Goal: Answer question/provide support: Share knowledge or assist other users

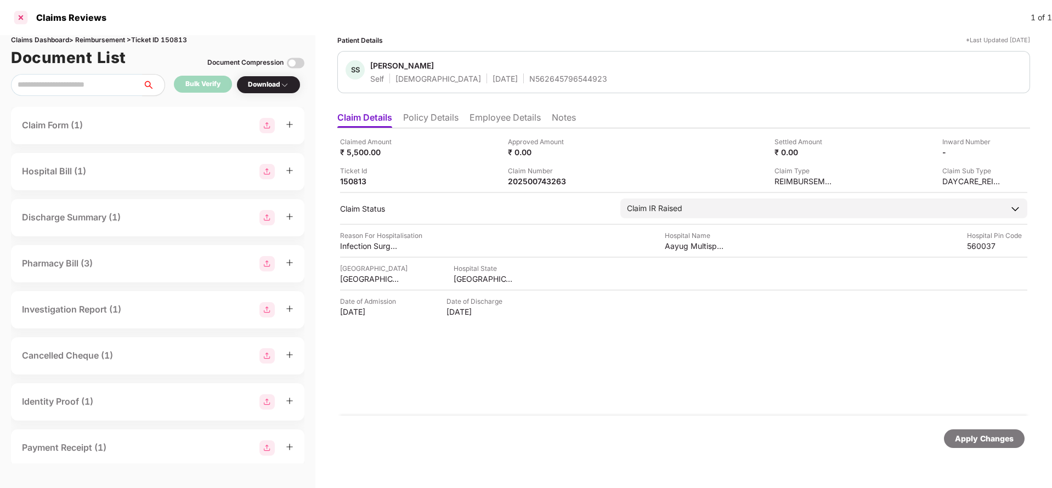
click at [21, 15] on div at bounding box center [21, 18] width 18 height 18
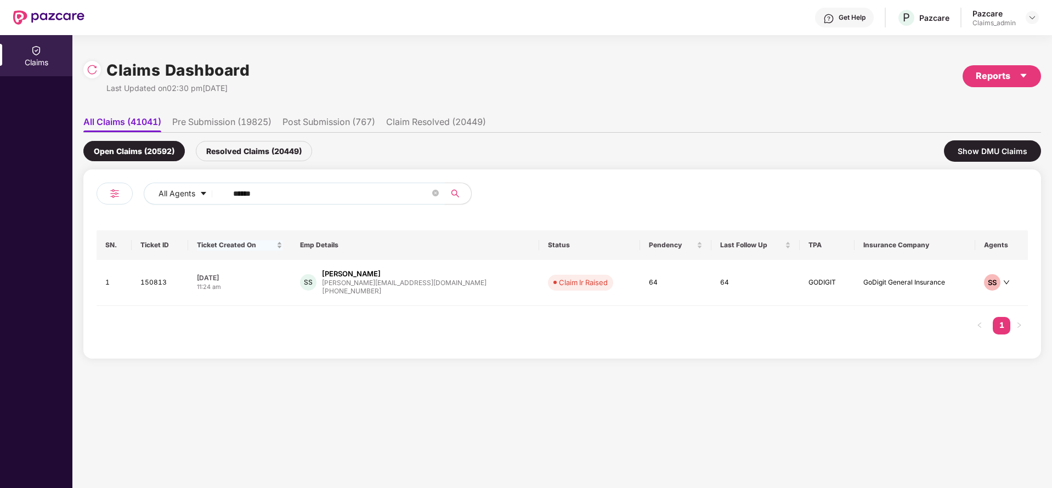
drag, startPoint x: 280, startPoint y: 199, endPoint x: 237, endPoint y: 235, distance: 56.4
click at [162, 202] on div "All Agents ******" at bounding box center [423, 194] width 559 height 22
paste input "text"
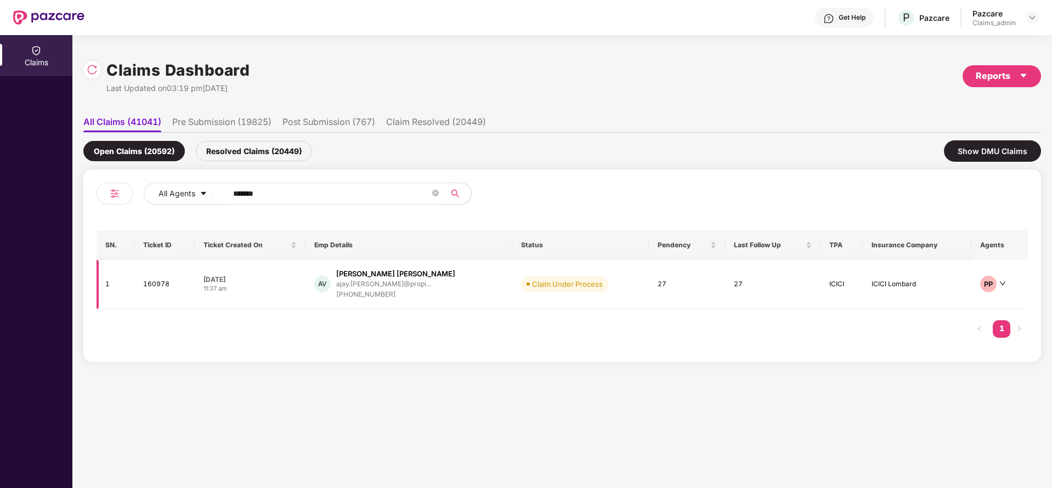
type input "******"
click at [371, 290] on div "[PHONE_NUMBER]" at bounding box center [395, 295] width 119 height 10
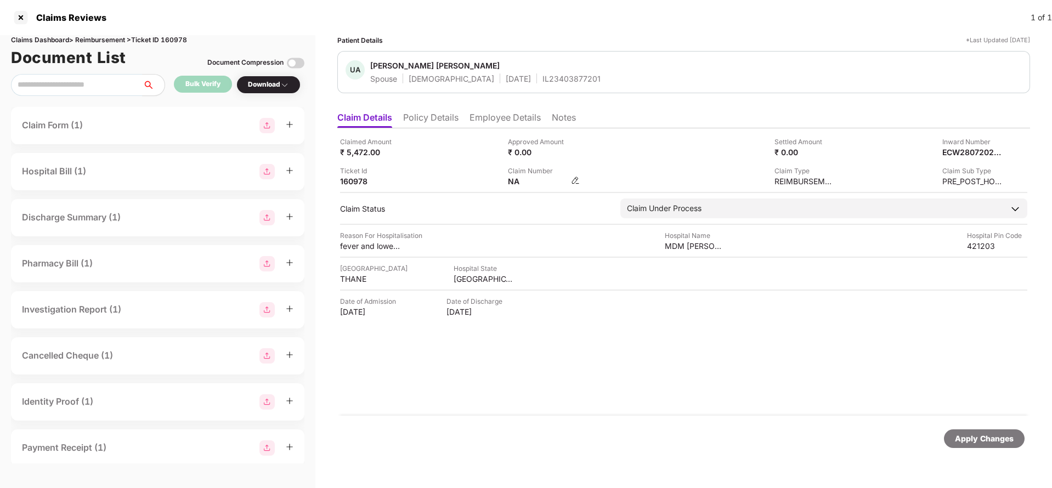
click at [577, 182] on img at bounding box center [575, 180] width 9 height 9
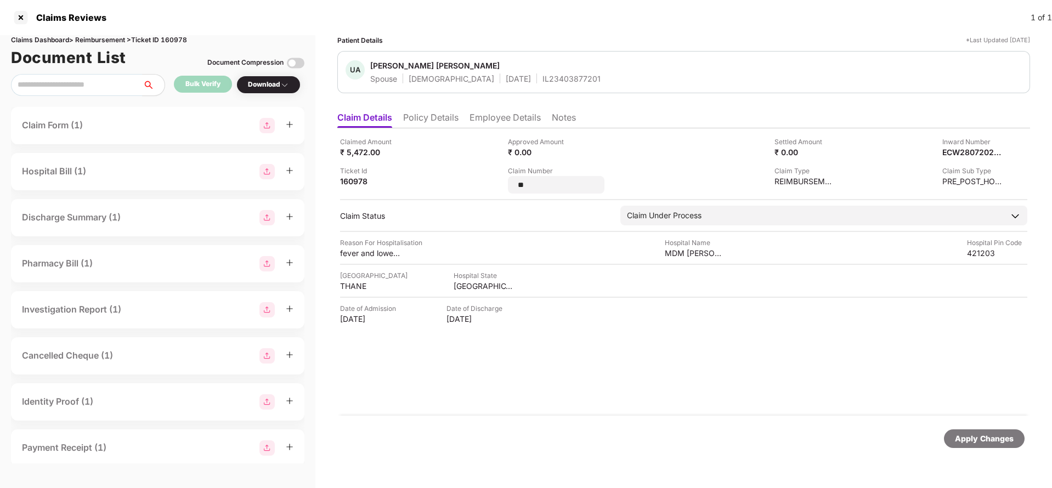
drag, startPoint x: 549, startPoint y: 183, endPoint x: 466, endPoint y: 193, distance: 82.9
click at [468, 190] on div "Claimed Amount ₹ 5,472.00 Approved Amount ₹ 0.00 Settled Amount ₹ 0.00 Inward N…" at bounding box center [683, 165] width 687 height 57
type input "**********"
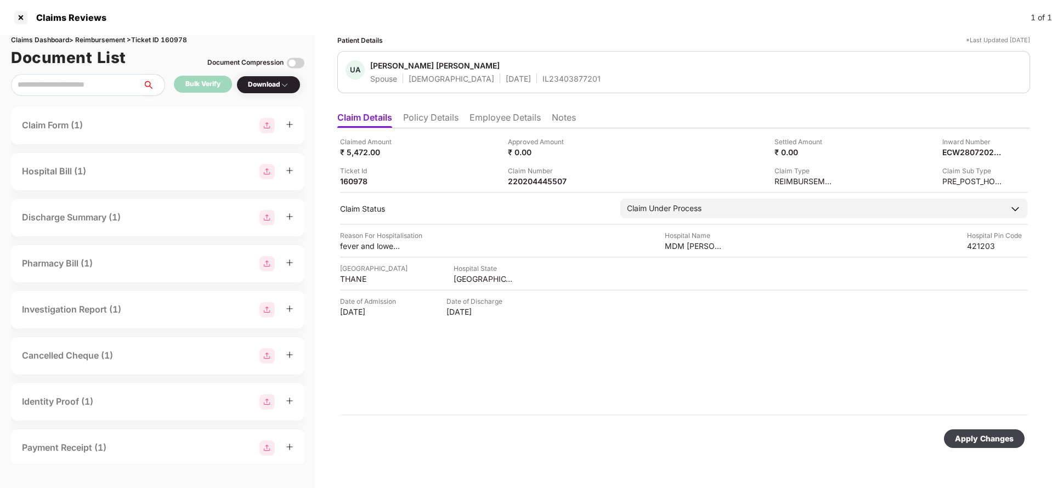
drag, startPoint x: 993, startPoint y: 447, endPoint x: 983, endPoint y: 444, distance: 10.7
click at [995, 447] on div "Apply Changes" at bounding box center [984, 439] width 81 height 19
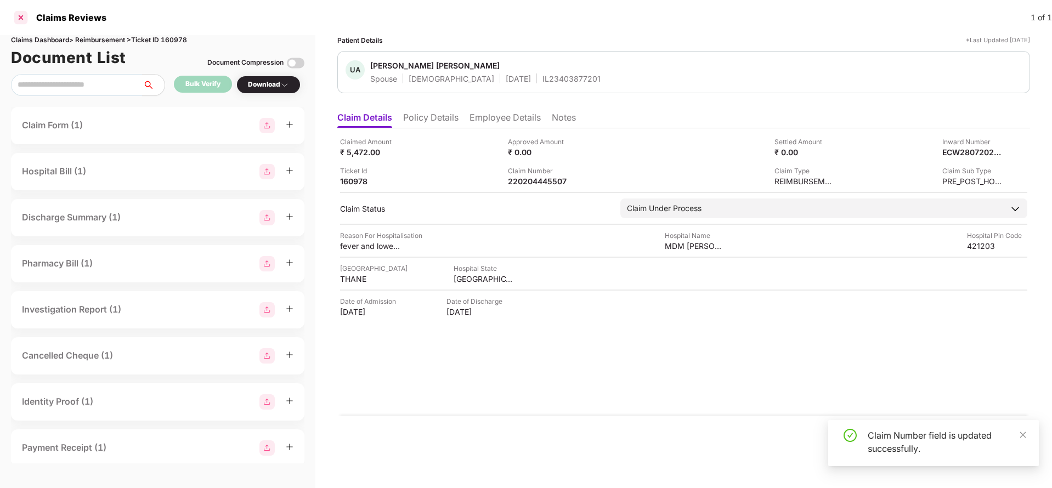
click at [21, 13] on div at bounding box center [21, 18] width 18 height 18
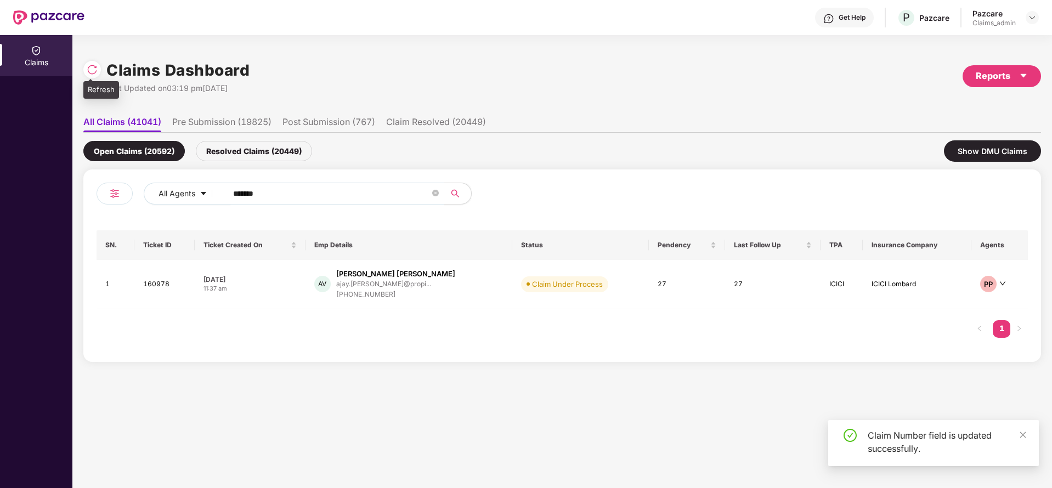
click at [100, 66] on div at bounding box center [92, 70] width 18 height 18
click at [237, 156] on div "Resolved Claims (20452)" at bounding box center [254, 151] width 116 height 20
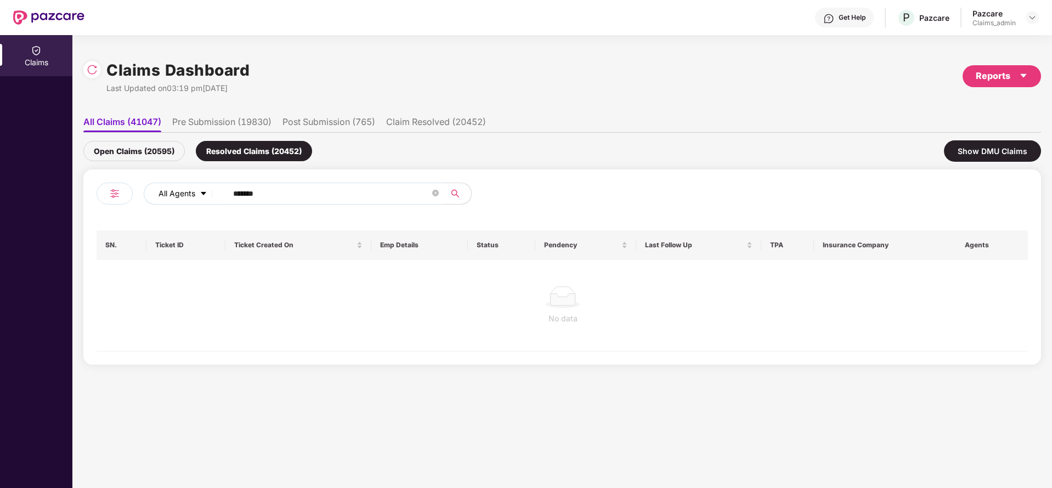
drag, startPoint x: 138, startPoint y: 148, endPoint x: 173, endPoint y: 188, distance: 53.3
click at [138, 149] on div "Open Claims (20595)" at bounding box center [133, 151] width 101 height 20
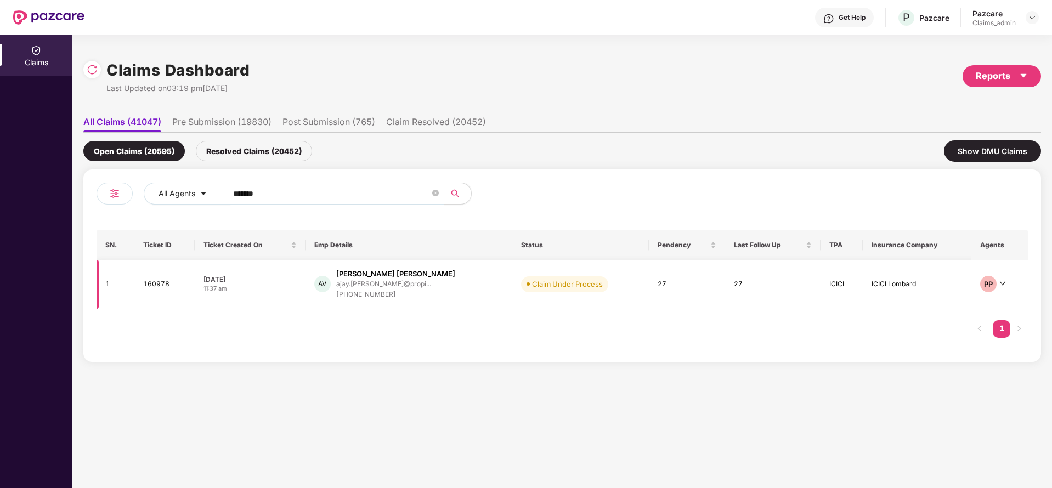
click at [388, 293] on div "[PHONE_NUMBER]" at bounding box center [395, 295] width 119 height 10
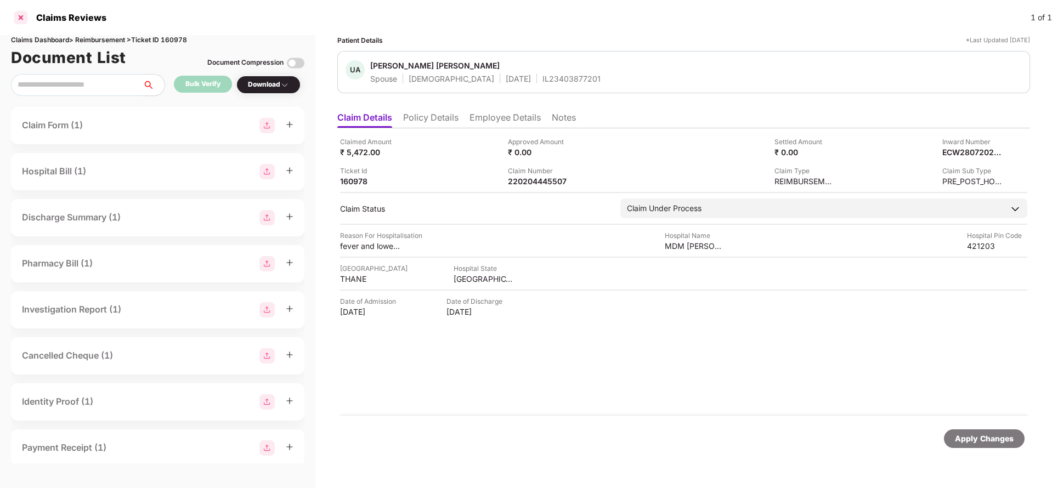
click at [18, 16] on div at bounding box center [21, 18] width 18 height 18
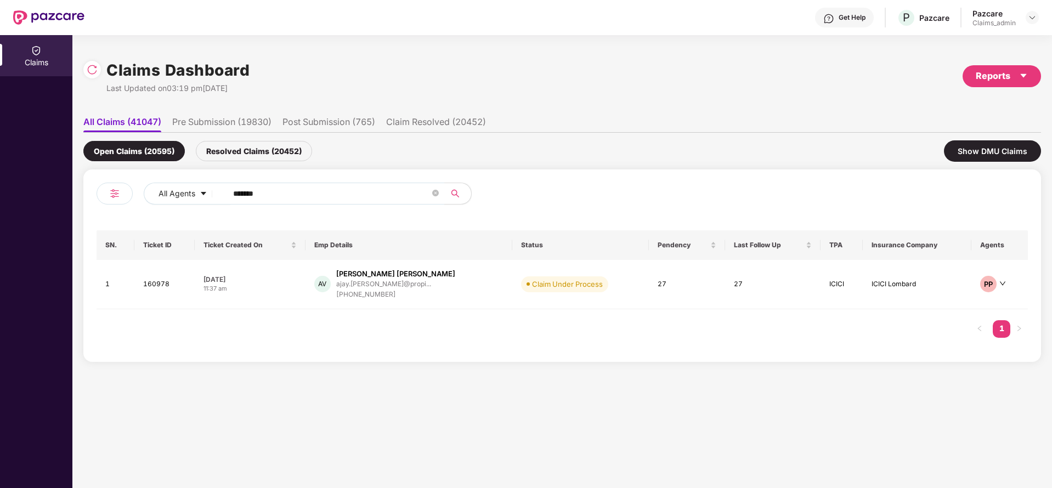
drag, startPoint x: 273, startPoint y: 188, endPoint x: 196, endPoint y: 205, distance: 79.2
click at [195, 204] on div "All Agents ******" at bounding box center [423, 194] width 559 height 22
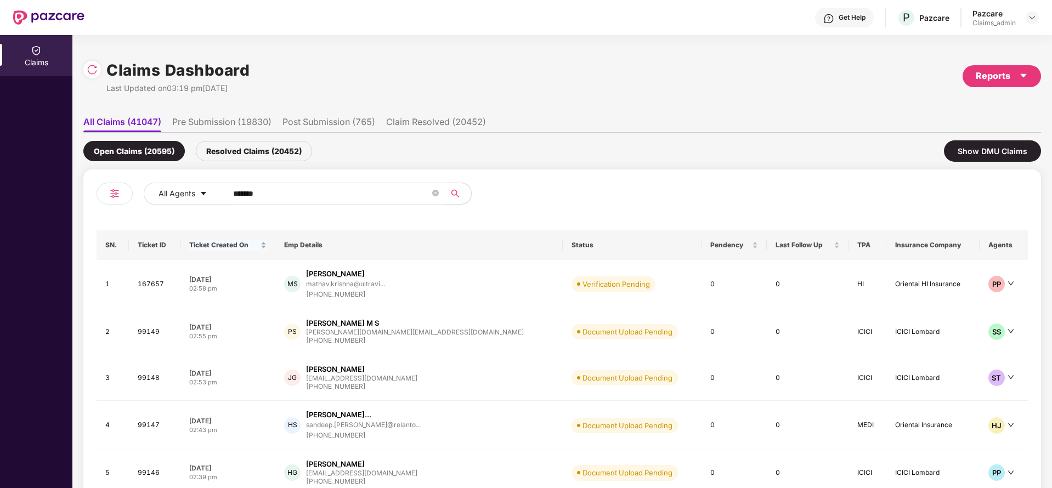
paste input "text"
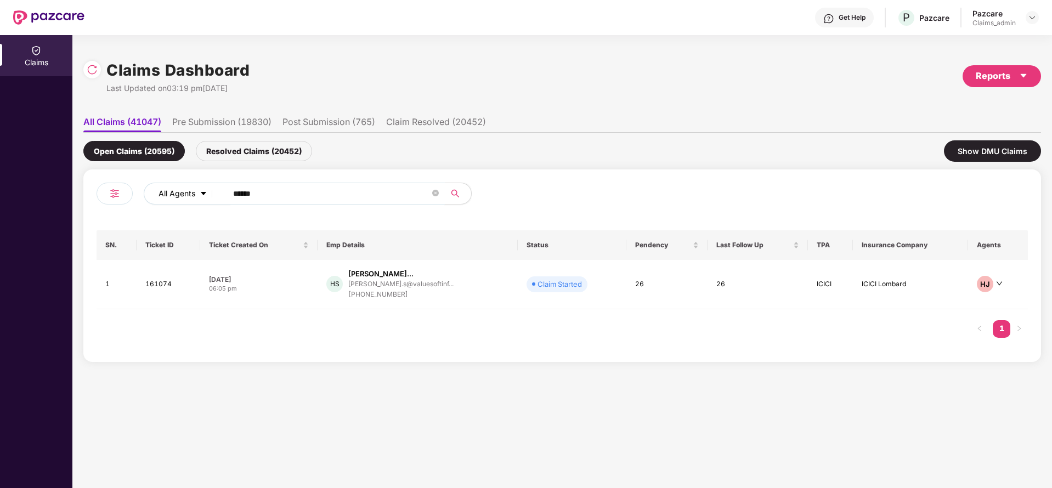
drag, startPoint x: 285, startPoint y: 189, endPoint x: 289, endPoint y: 244, distance: 54.4
click at [210, 200] on div "All Agents ******" at bounding box center [423, 194] width 559 height 22
paste input "text"
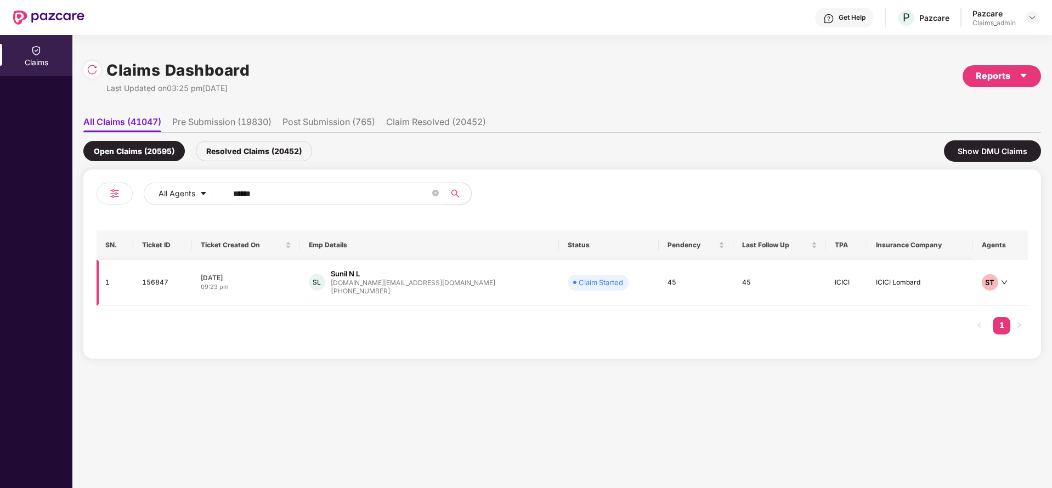
type input "******"
click at [382, 289] on div "[PHONE_NUMBER]" at bounding box center [413, 291] width 165 height 10
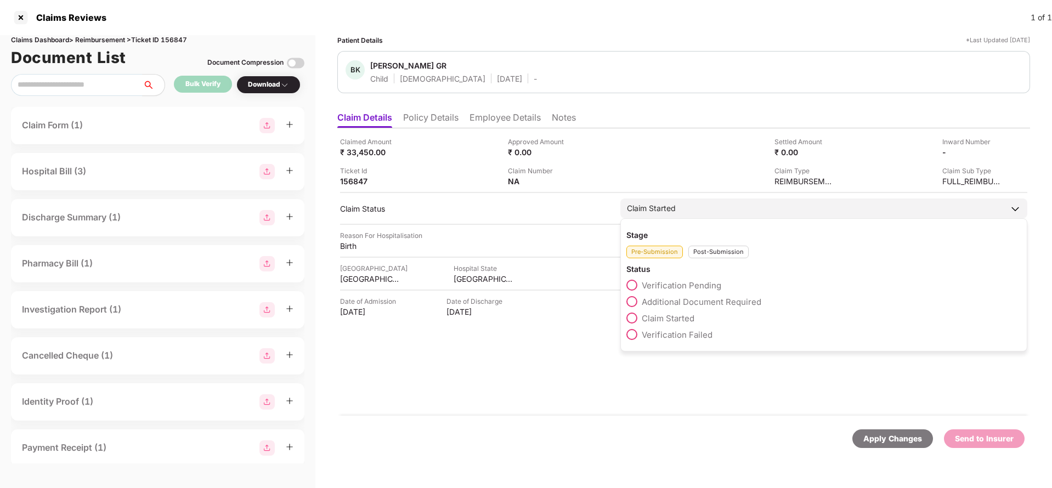
click at [706, 256] on div "Post-Submission" at bounding box center [718, 252] width 60 height 13
click at [630, 351] on span at bounding box center [631, 351] width 11 height 11
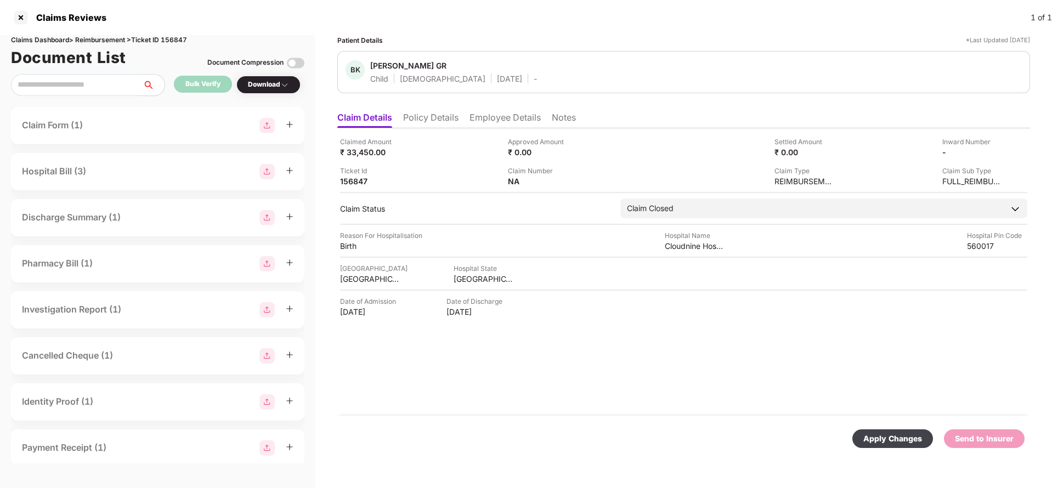
click at [899, 435] on div "Apply Changes" at bounding box center [892, 439] width 59 height 12
click at [571, 118] on li "Notes" at bounding box center [564, 120] width 24 height 16
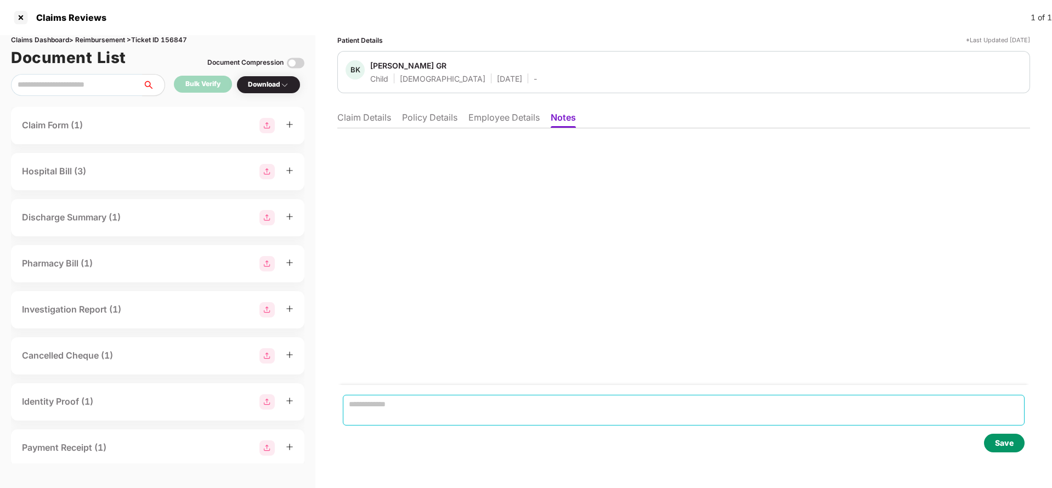
click at [429, 403] on textarea at bounding box center [684, 410] width 682 height 31
type textarea "**********"
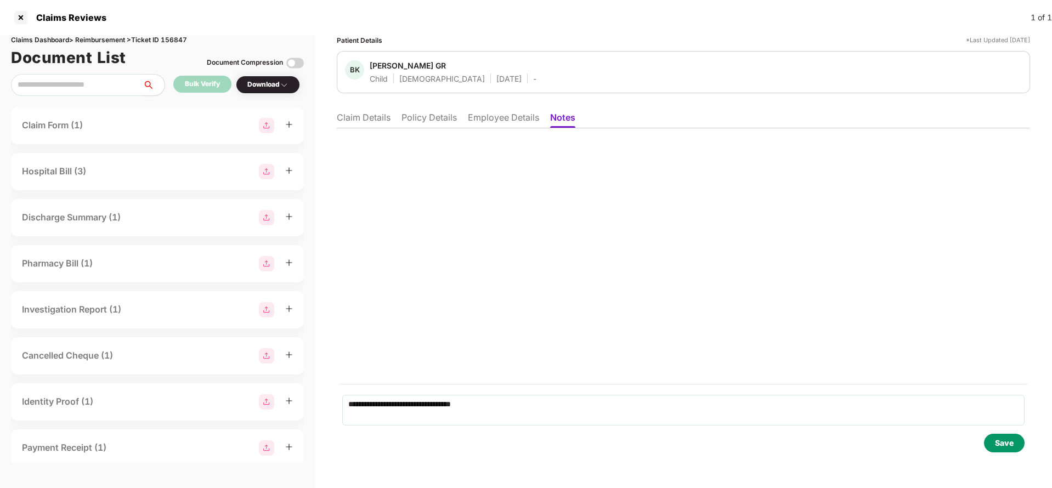
click at [1010, 444] on div "Save" at bounding box center [1004, 443] width 19 height 12
click at [20, 15] on div at bounding box center [21, 18] width 18 height 18
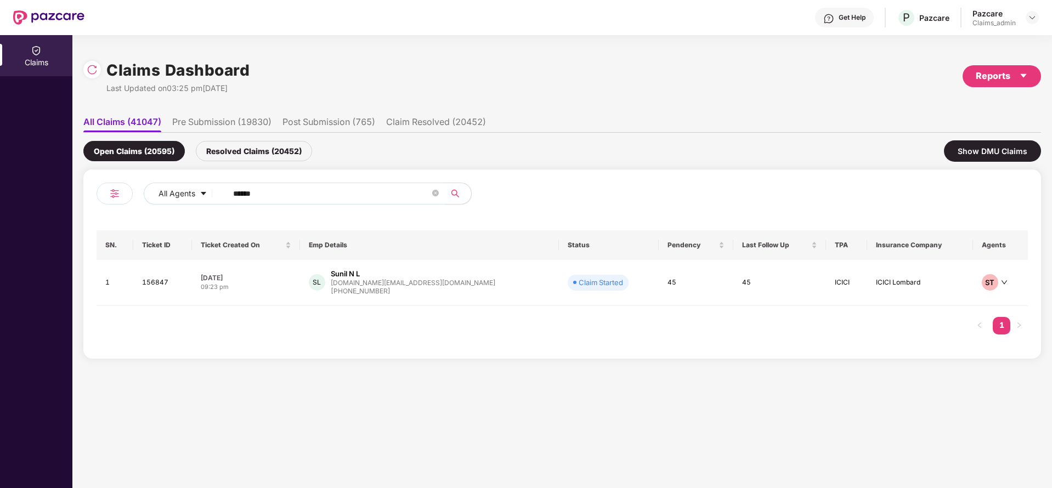
drag, startPoint x: 300, startPoint y: 189, endPoint x: 194, endPoint y: 214, distance: 109.4
click at [184, 194] on div "All Agents ******" at bounding box center [423, 194] width 559 height 22
paste input "text"
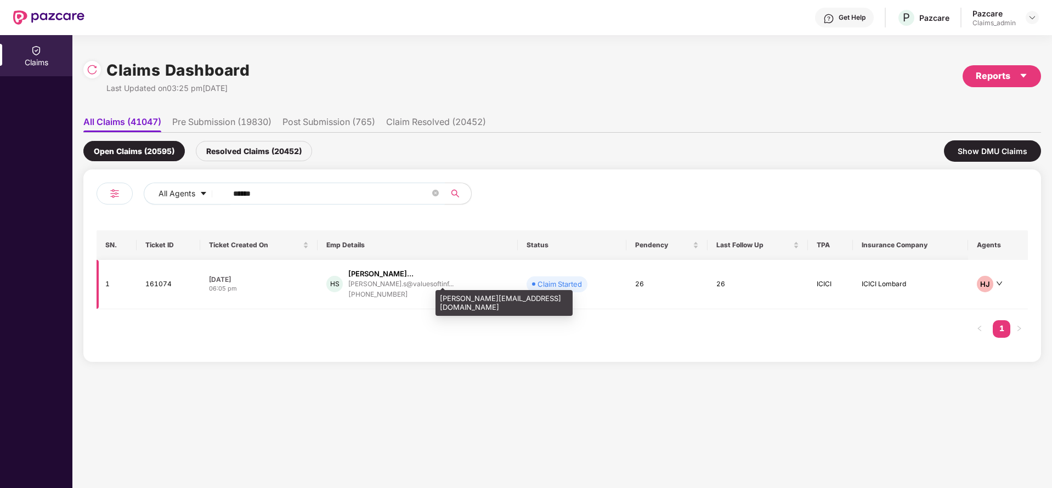
type input "******"
click at [399, 281] on div "[PERSON_NAME].s@valuesoftinf..." at bounding box center [400, 283] width 105 height 7
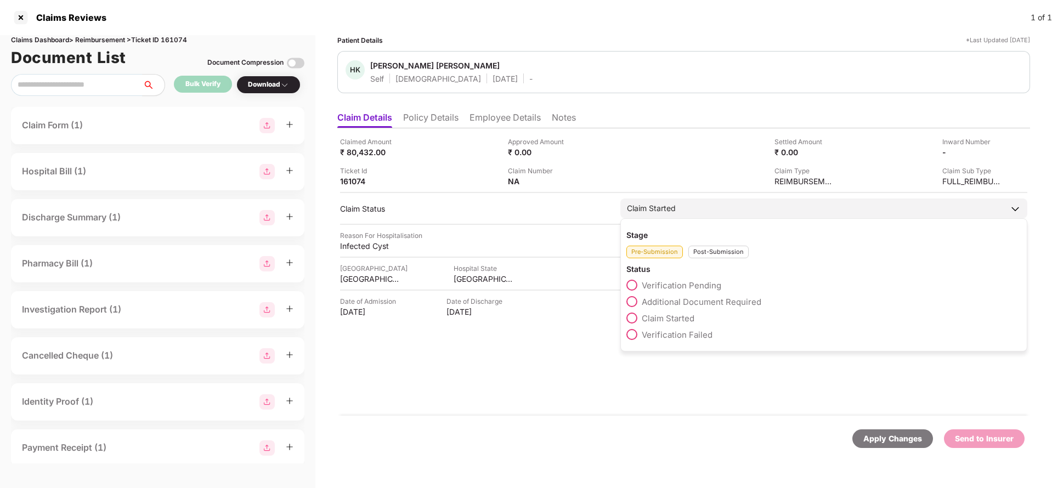
click at [714, 246] on div "Post-Submission" at bounding box center [718, 252] width 60 height 13
click at [637, 352] on span at bounding box center [631, 351] width 11 height 11
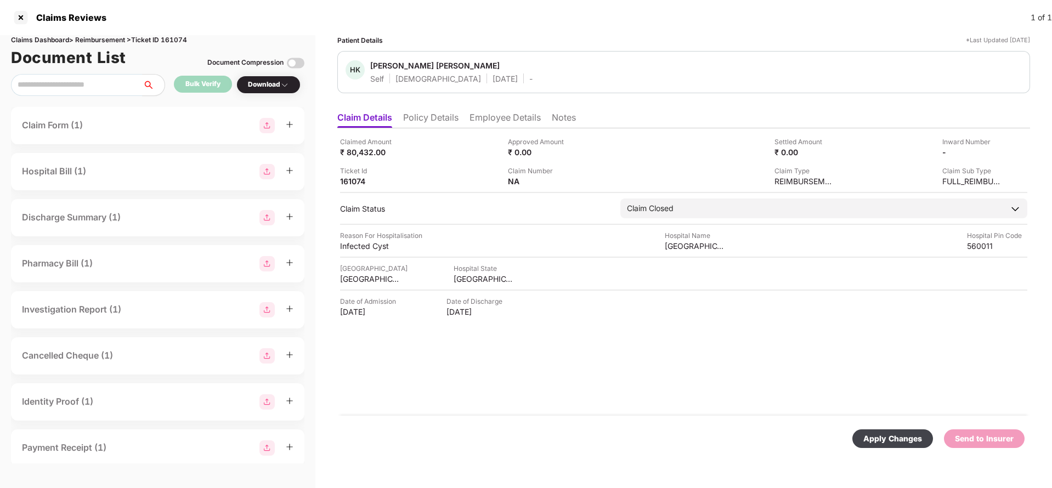
click at [895, 450] on div "Apply Changes Send to Insurer" at bounding box center [683, 439] width 693 height 46
click at [895, 442] on div "Apply Changes" at bounding box center [892, 439] width 59 height 12
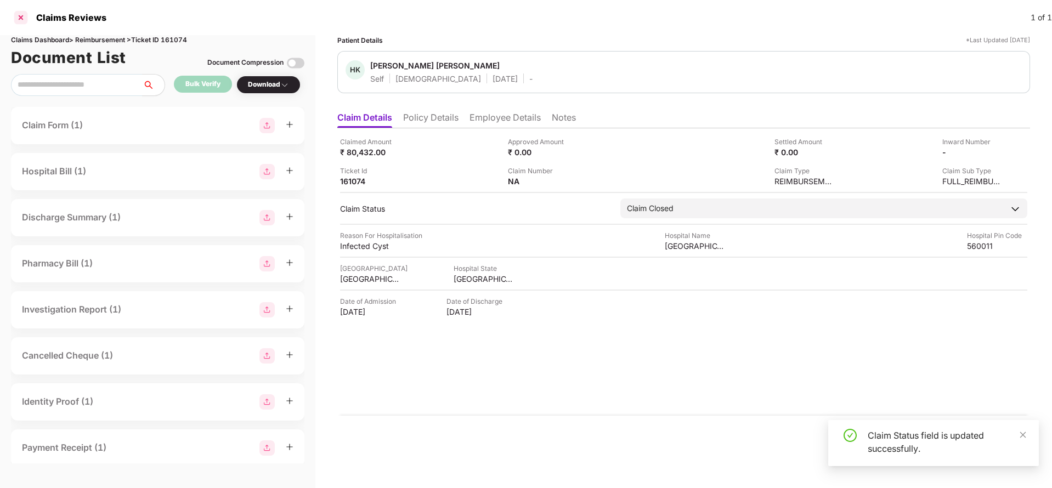
click at [22, 15] on div at bounding box center [21, 18] width 18 height 18
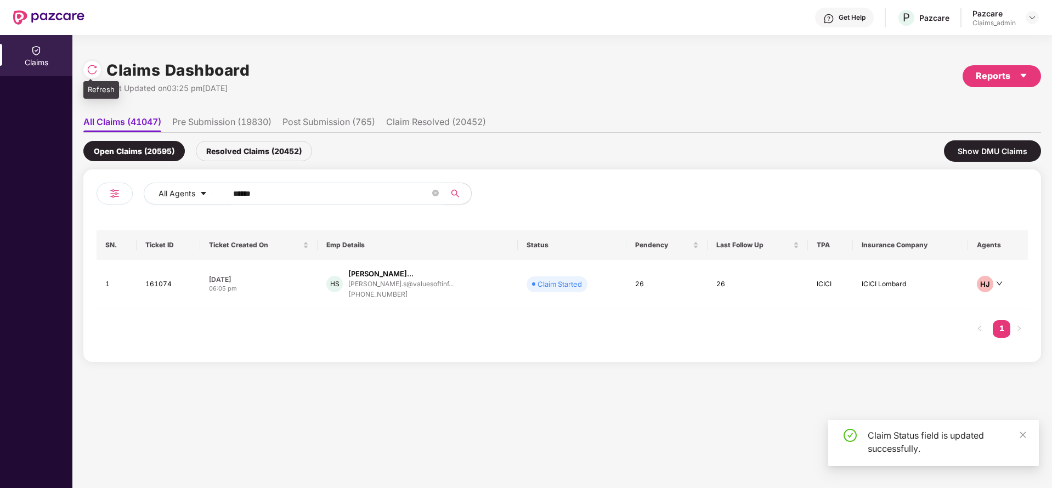
click at [87, 65] on div at bounding box center [92, 70] width 18 height 18
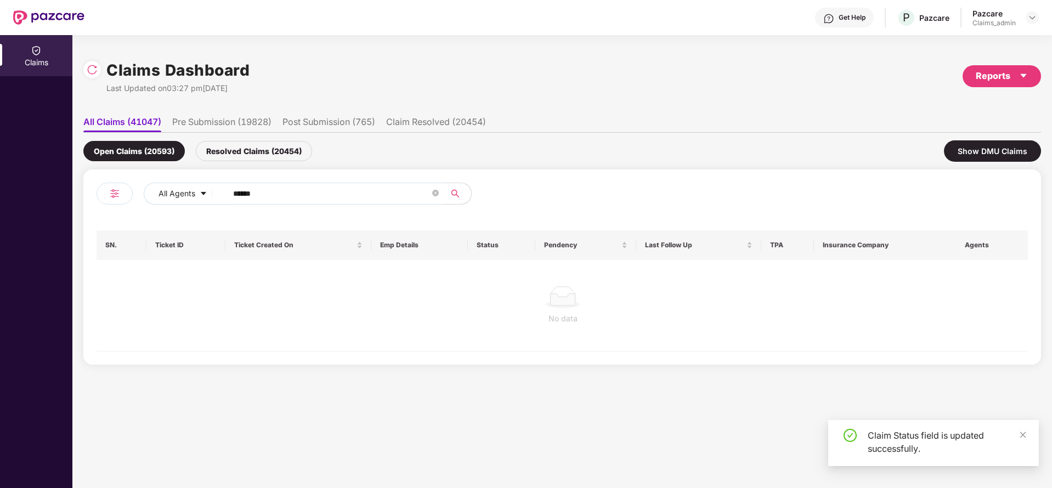
click at [230, 159] on div "Resolved Claims (20454)" at bounding box center [254, 151] width 116 height 20
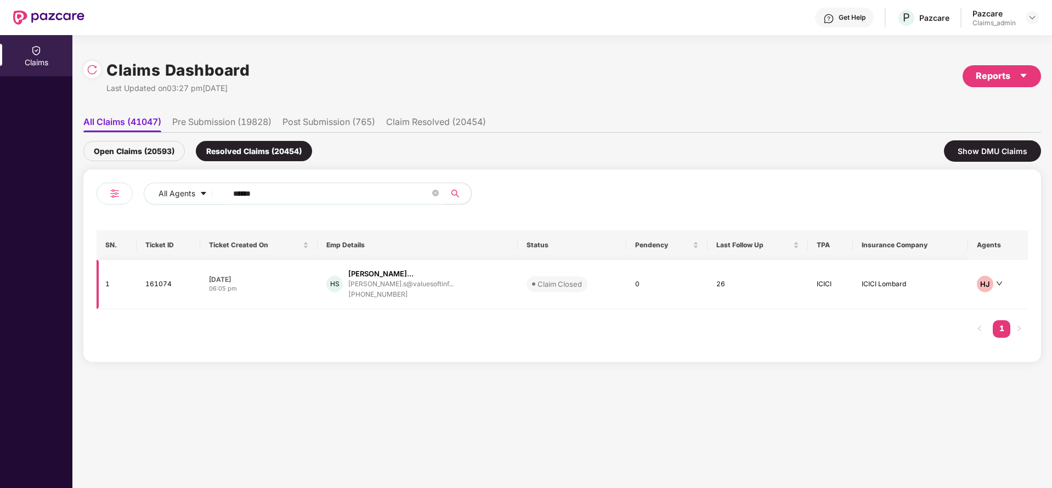
click at [368, 287] on div "[PERSON_NAME].s@valuesoftinf..." at bounding box center [400, 283] width 105 height 7
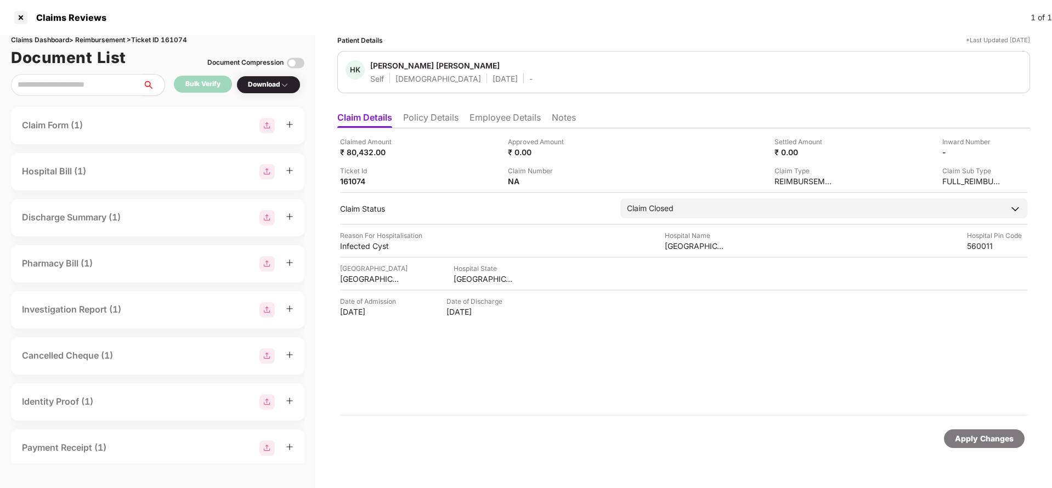
drag, startPoint x: 565, startPoint y: 118, endPoint x: 513, endPoint y: 120, distance: 51.6
click at [566, 118] on li "Notes" at bounding box center [564, 120] width 24 height 16
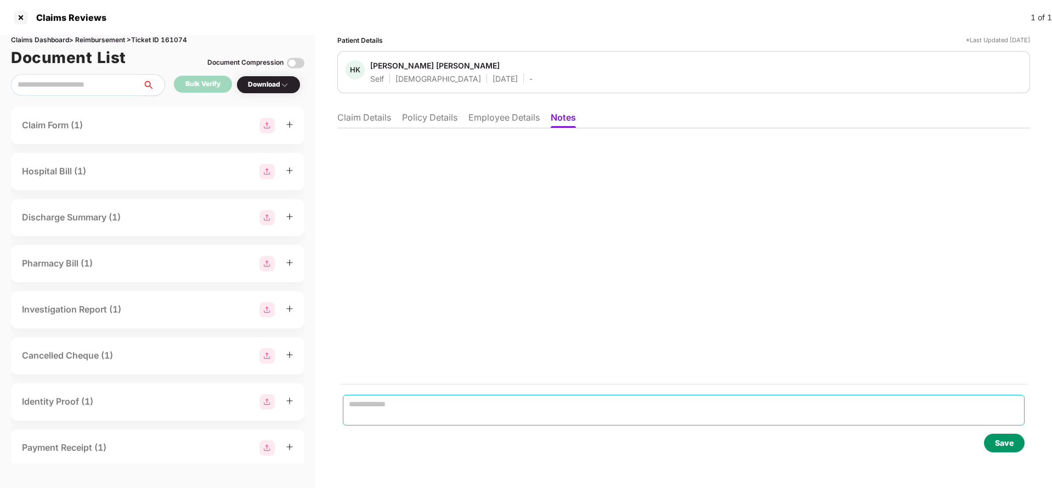
drag, startPoint x: 409, startPoint y: 404, endPoint x: 394, endPoint y: 403, distance: 14.9
click at [408, 405] on textarea at bounding box center [684, 410] width 682 height 31
type textarea "*"
type textarea "**********"
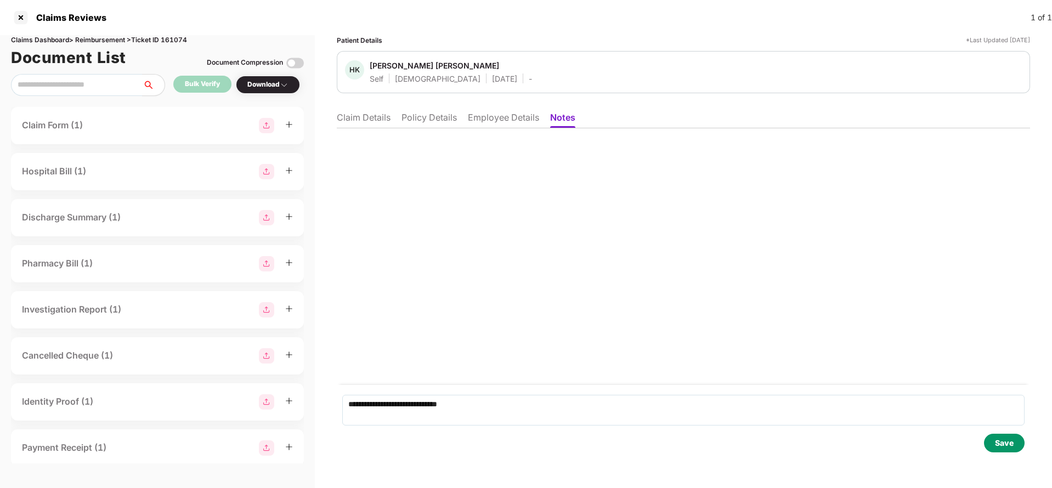
click at [1008, 438] on div "Save" at bounding box center [1004, 443] width 19 height 12
click at [15, 7] on div "Claims Reviews 1 of 1" at bounding box center [526, 17] width 1052 height 35
click at [18, 13] on div at bounding box center [21, 18] width 18 height 18
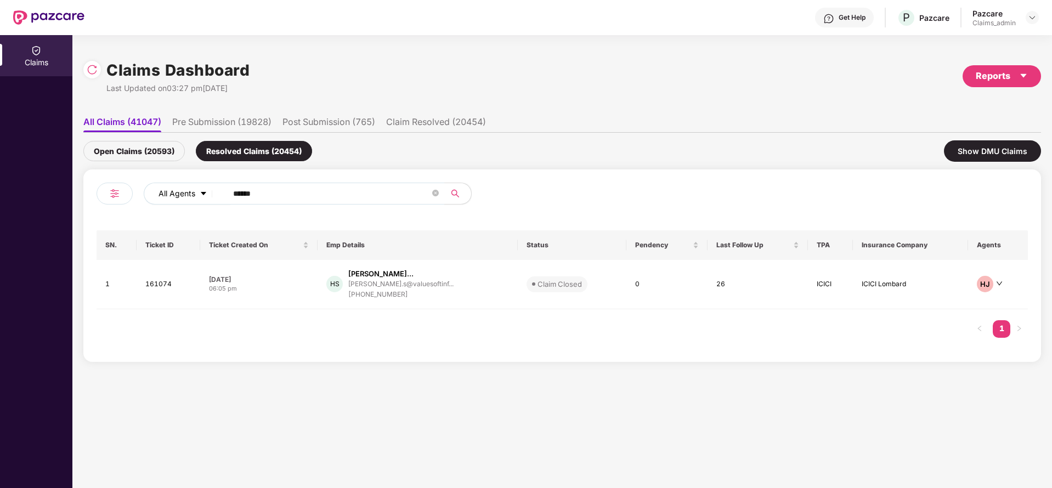
drag, startPoint x: 293, startPoint y: 196, endPoint x: 174, endPoint y: 200, distance: 119.1
click at [174, 200] on div "All Agents ******" at bounding box center [423, 194] width 559 height 22
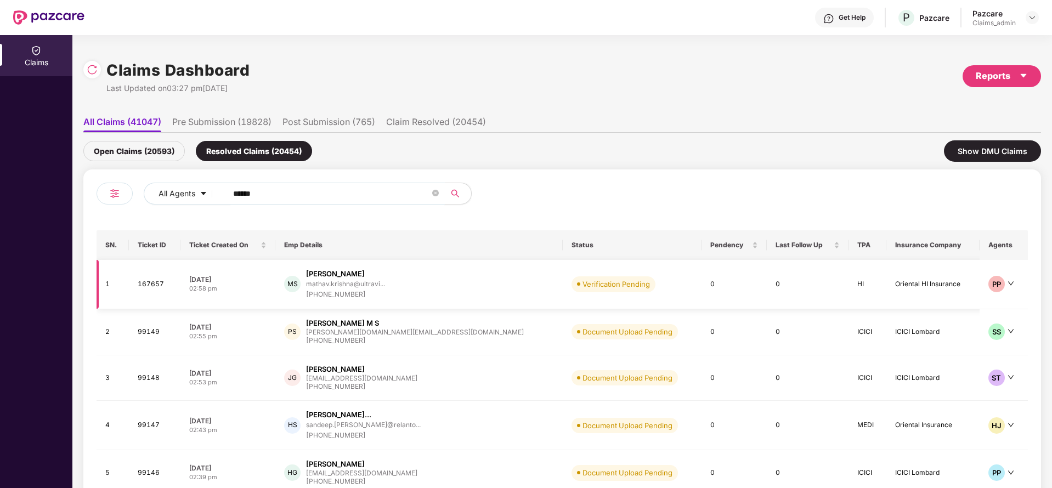
paste input "text"
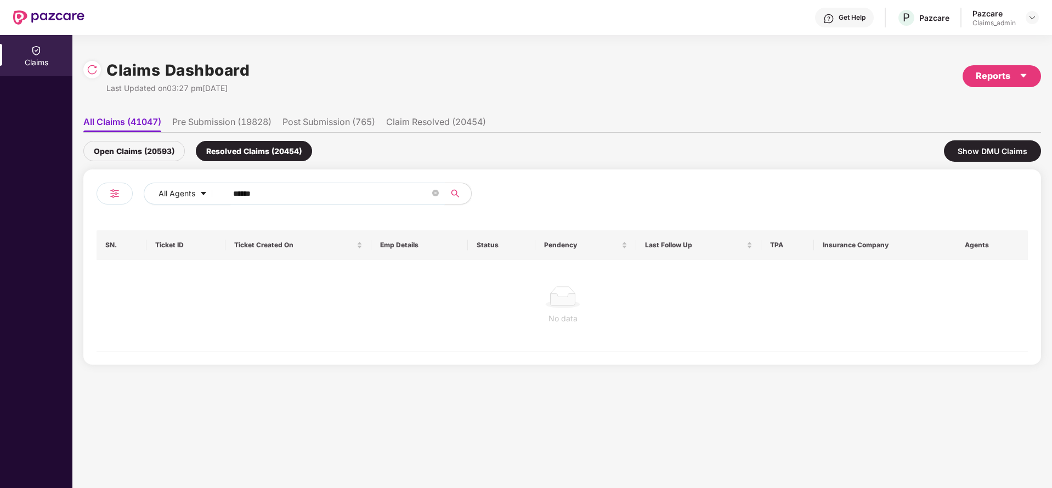
type input "******"
click at [145, 145] on div "Open Claims (20593)" at bounding box center [133, 151] width 101 height 20
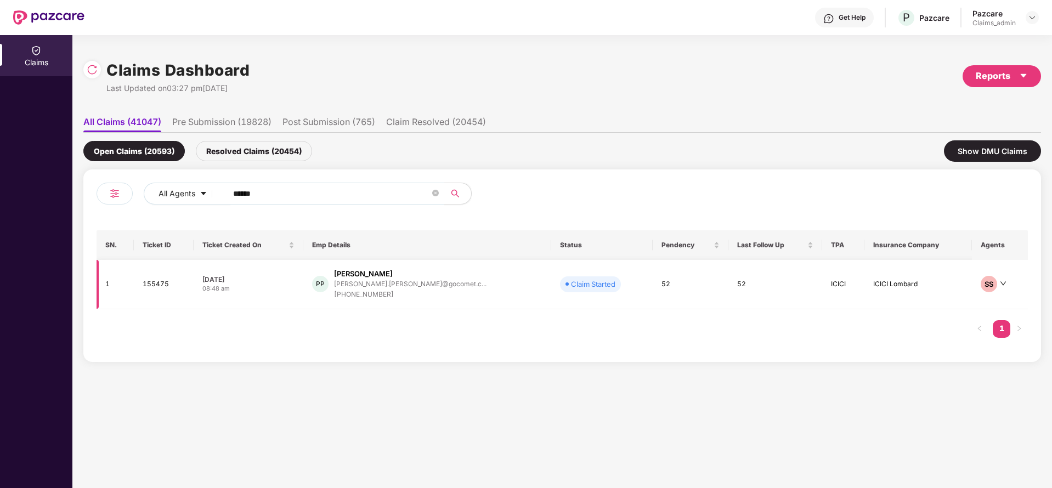
click at [374, 286] on div "paresh.patel@gocomet.c..." at bounding box center [410, 283] width 152 height 7
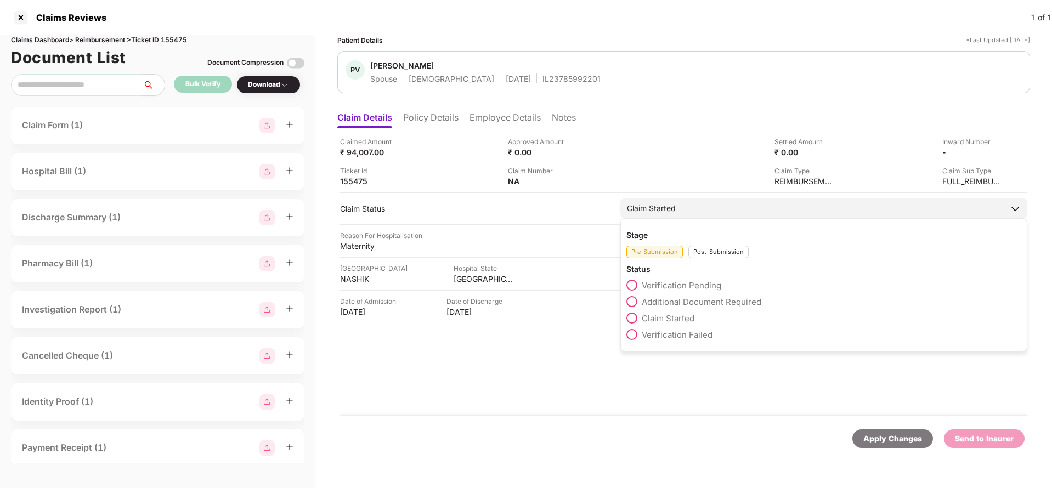
click at [720, 261] on div "Stage Pre-Submission Post-Submission Status Verification Pending Additional Doc…" at bounding box center [823, 284] width 407 height 133
click at [725, 255] on div "Post-Submission" at bounding box center [718, 252] width 60 height 13
click at [630, 351] on span at bounding box center [631, 351] width 11 height 11
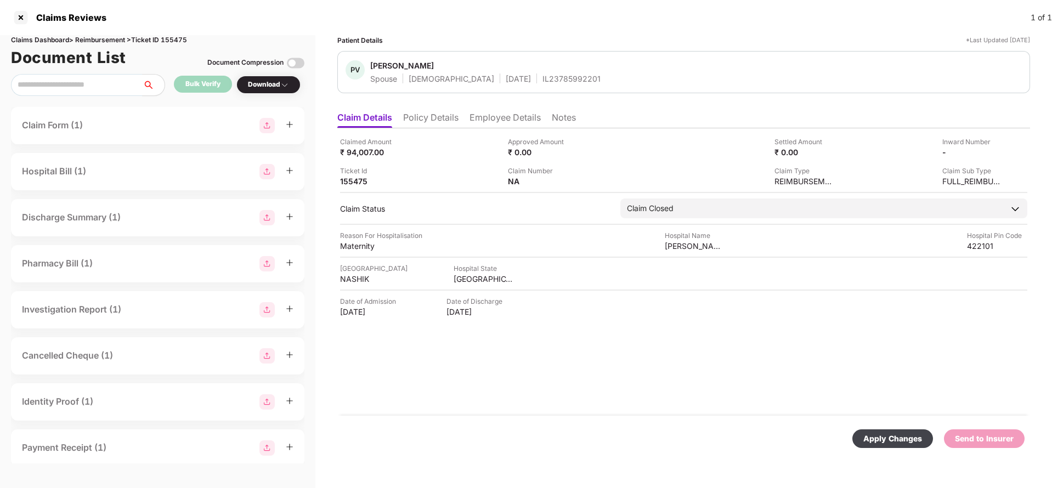
click at [895, 438] on div "Apply Changes" at bounding box center [892, 439] width 59 height 12
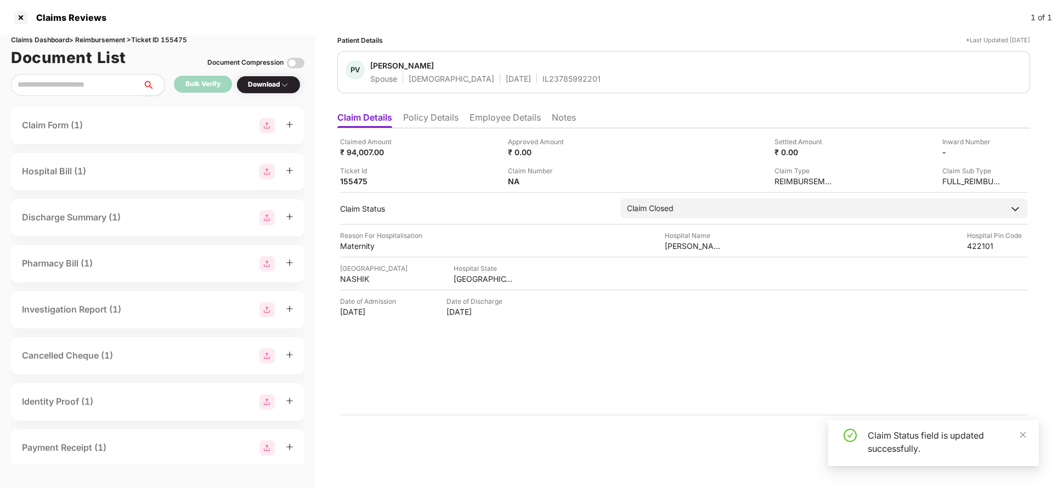
click at [567, 117] on li "Notes" at bounding box center [564, 120] width 24 height 16
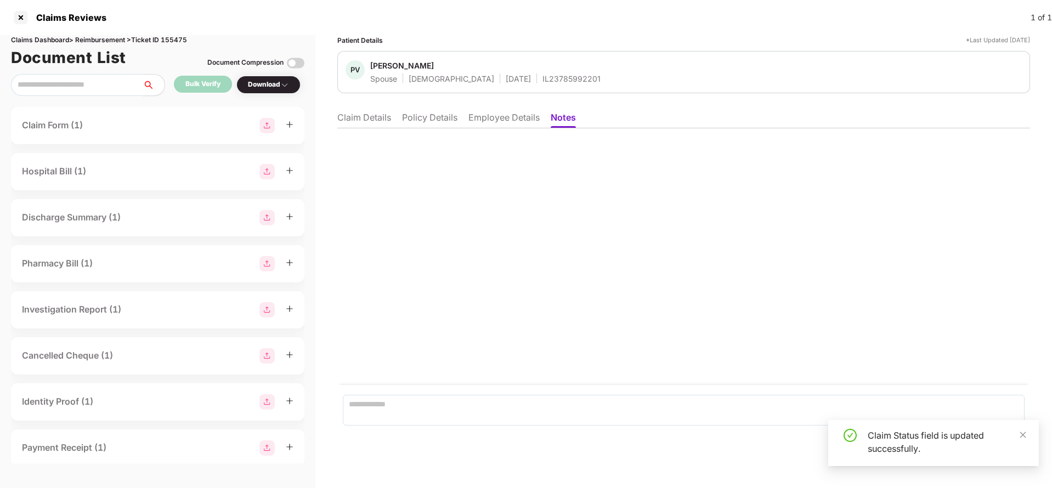
click at [367, 118] on li "Claim Details" at bounding box center [364, 120] width 54 height 16
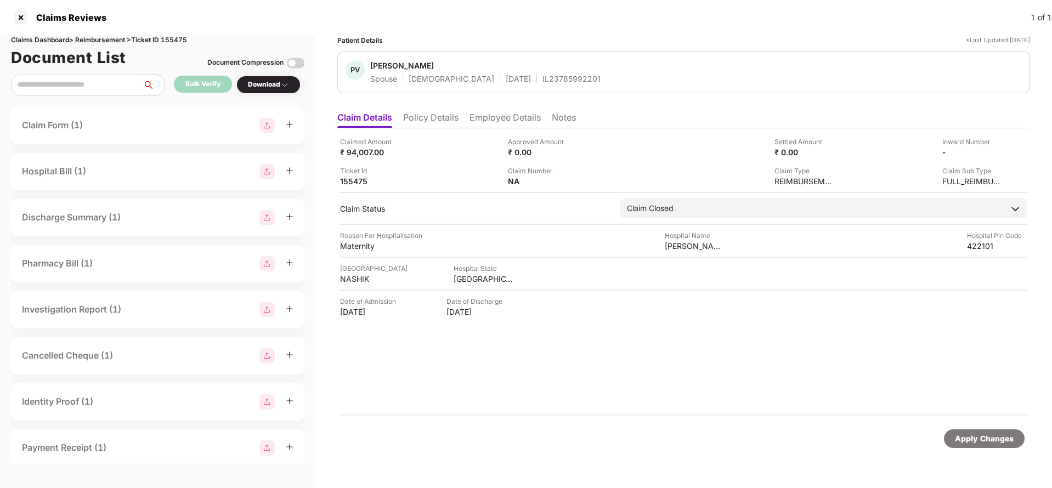
click at [569, 117] on li "Notes" at bounding box center [564, 120] width 24 height 16
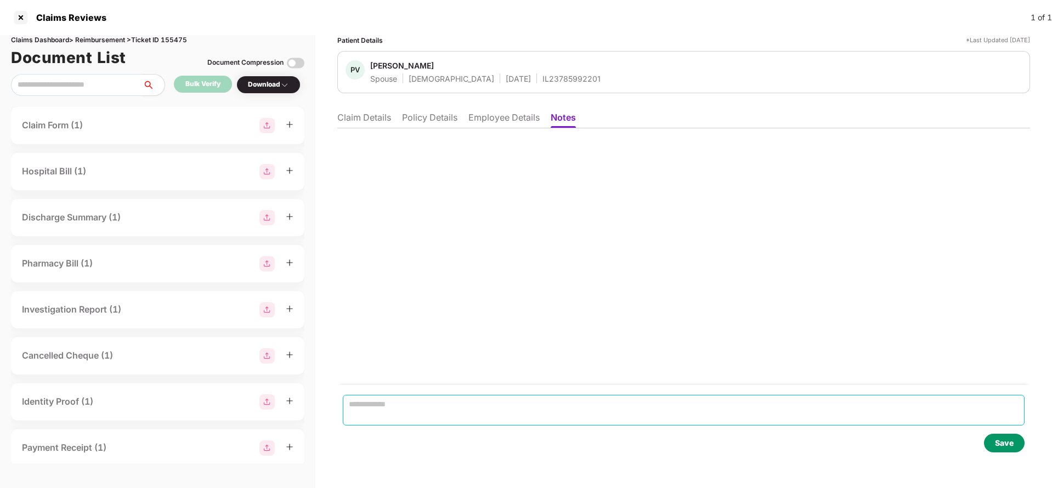
click at [412, 408] on textarea at bounding box center [684, 410] width 682 height 31
type textarea "**********"
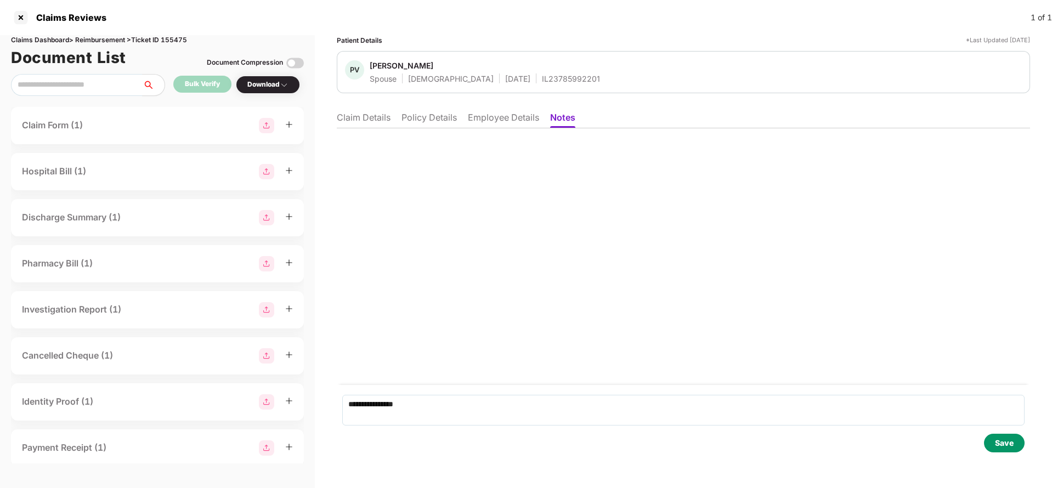
drag, startPoint x: 1005, startPoint y: 445, endPoint x: 842, endPoint y: 410, distance: 167.1
click at [1006, 445] on div "Save" at bounding box center [1004, 443] width 19 height 12
click at [19, 13] on div at bounding box center [21, 18] width 18 height 18
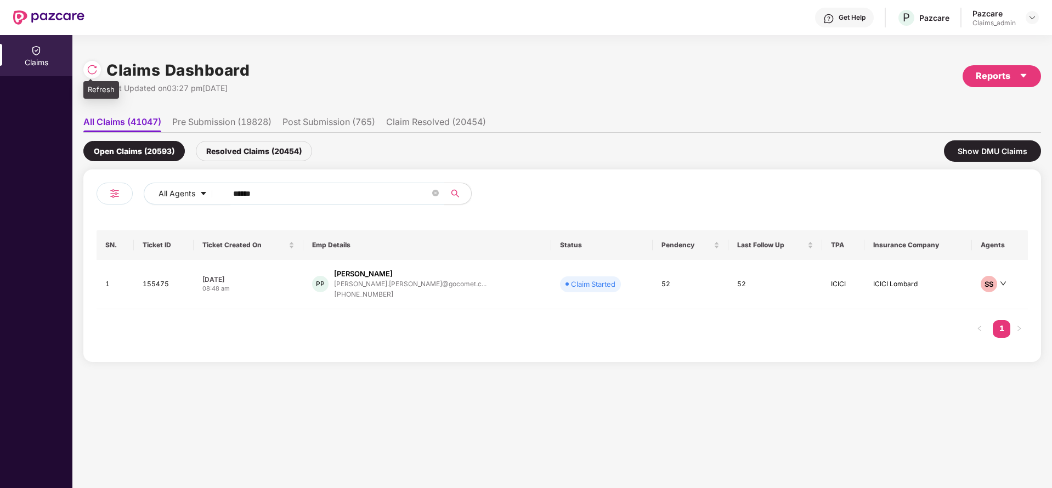
click at [85, 64] on div at bounding box center [92, 70] width 18 height 18
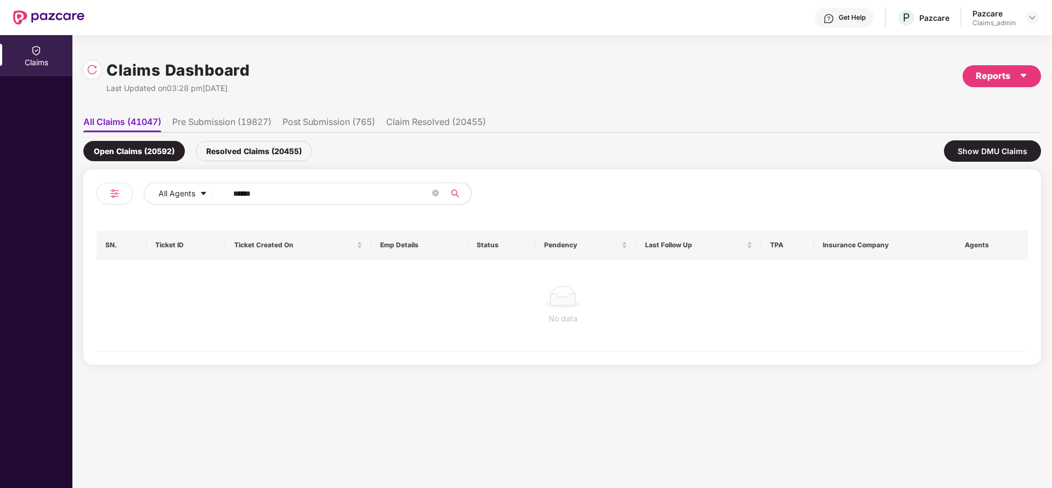
drag, startPoint x: 177, startPoint y: 195, endPoint x: 270, endPoint y: 278, distance: 124.3
click at [149, 210] on div "All Agents ******" at bounding box center [330, 198] width 466 height 31
paste input "text"
click at [250, 160] on div "Resolved Claims (20455)" at bounding box center [254, 151] width 116 height 20
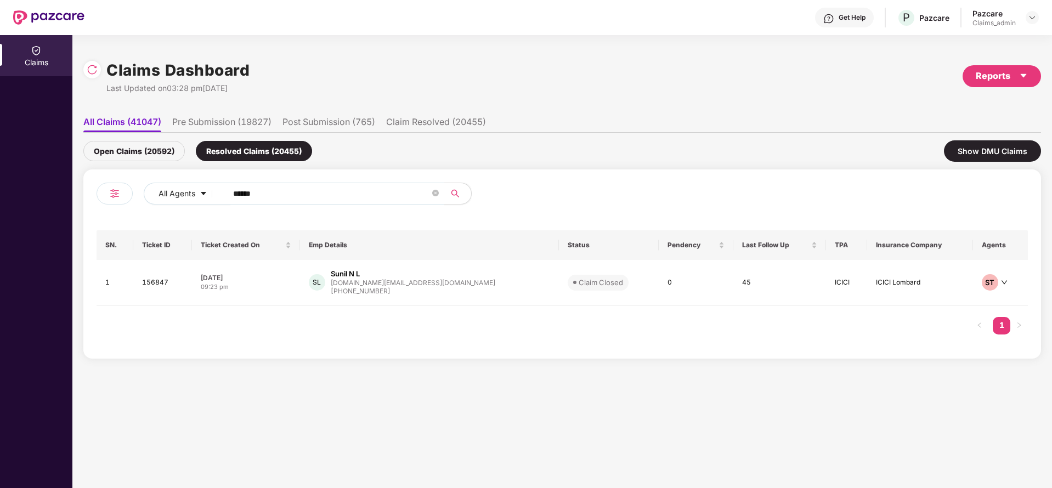
drag, startPoint x: 295, startPoint y: 191, endPoint x: 142, endPoint y: 203, distance: 153.5
click at [142, 203] on div "All Agents ******" at bounding box center [330, 198] width 466 height 31
drag, startPoint x: 214, startPoint y: 186, endPoint x: 177, endPoint y: 205, distance: 42.4
click at [173, 200] on div "All Agents ******" at bounding box center [423, 194] width 559 height 22
paste input "text"
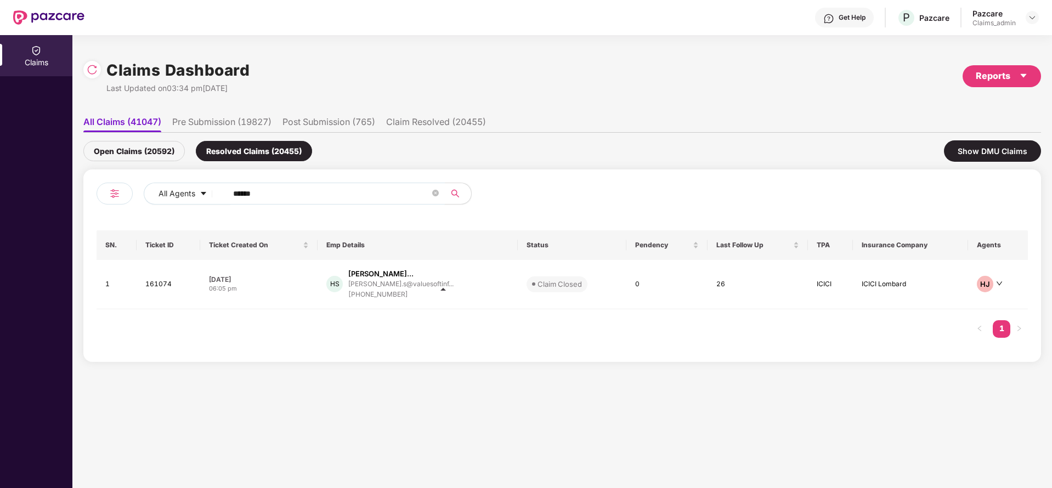
drag, startPoint x: 276, startPoint y: 189, endPoint x: 118, endPoint y: 213, distance: 159.7
click at [81, 178] on div "Claims Dashboard Last Updated on 03:34 pm, 22 Aug 2025 Reports All Claims (4104…" at bounding box center [562, 261] width 980 height 453
paste input "text"
type input "******"
click at [122, 138] on div "Open Claims (20592) Resolved Claims (20455) Show DMU Claims" at bounding box center [562, 151] width 958 height 37
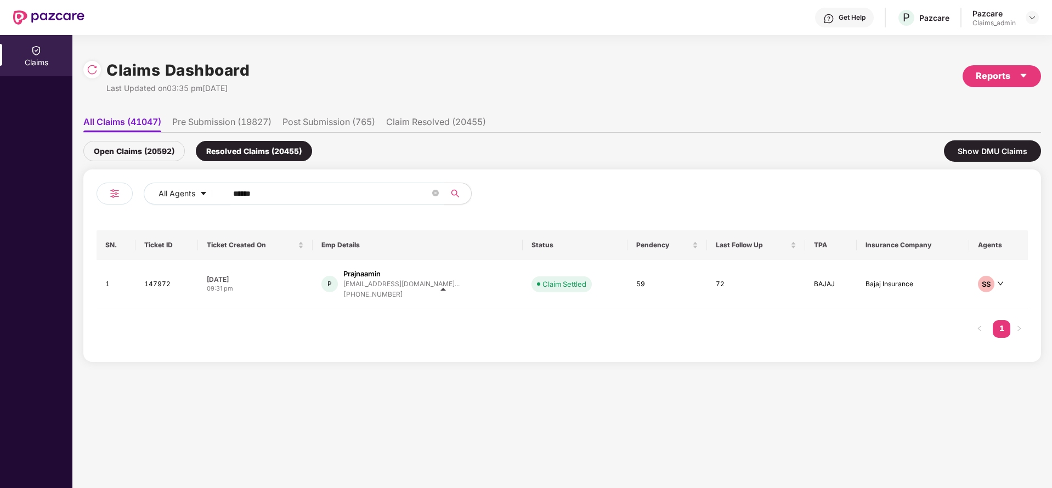
click at [131, 149] on div "Open Claims (20592)" at bounding box center [133, 151] width 101 height 20
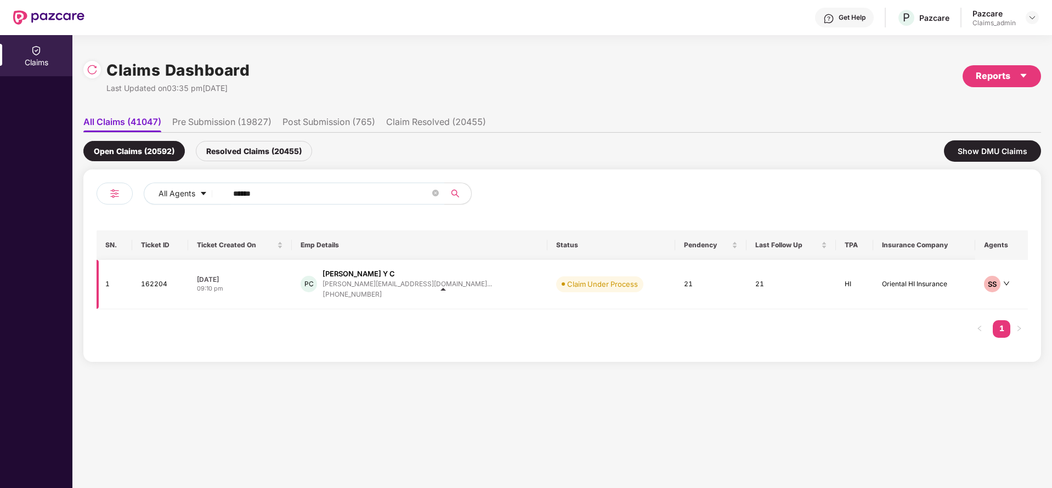
click at [399, 290] on div "+919590611622" at bounding box center [408, 295] width 170 height 10
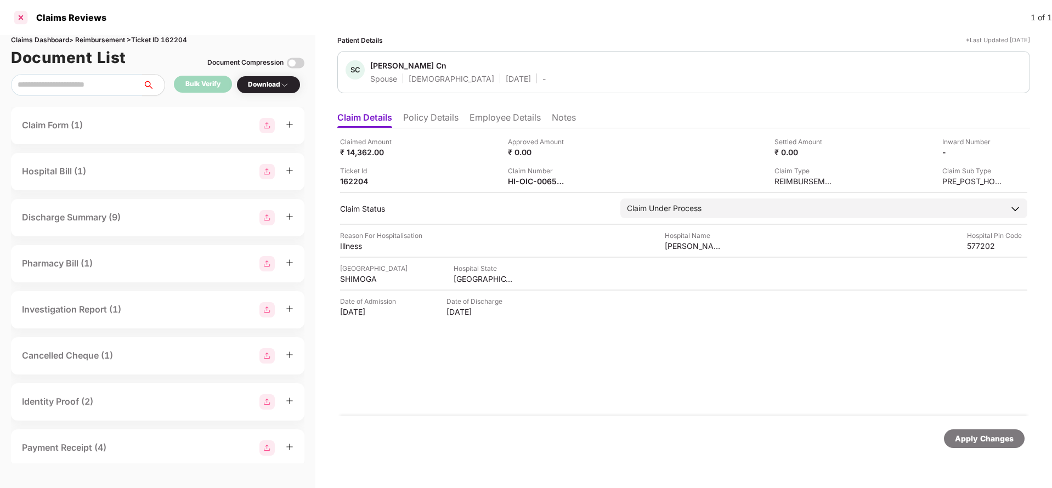
click at [20, 11] on div at bounding box center [21, 18] width 18 height 18
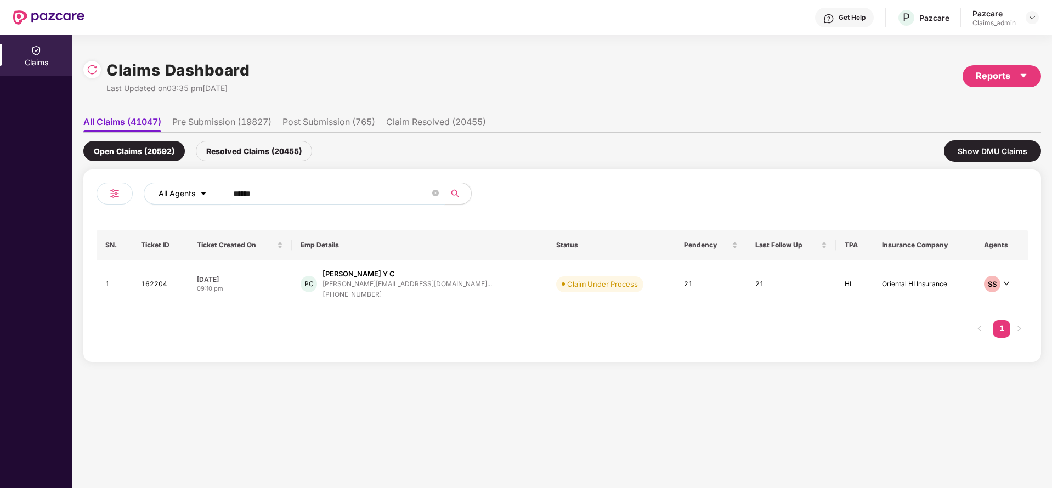
drag, startPoint x: 248, startPoint y: 188, endPoint x: 182, endPoint y: 186, distance: 66.4
click at [194, 187] on div "All Agents ******" at bounding box center [423, 194] width 559 height 22
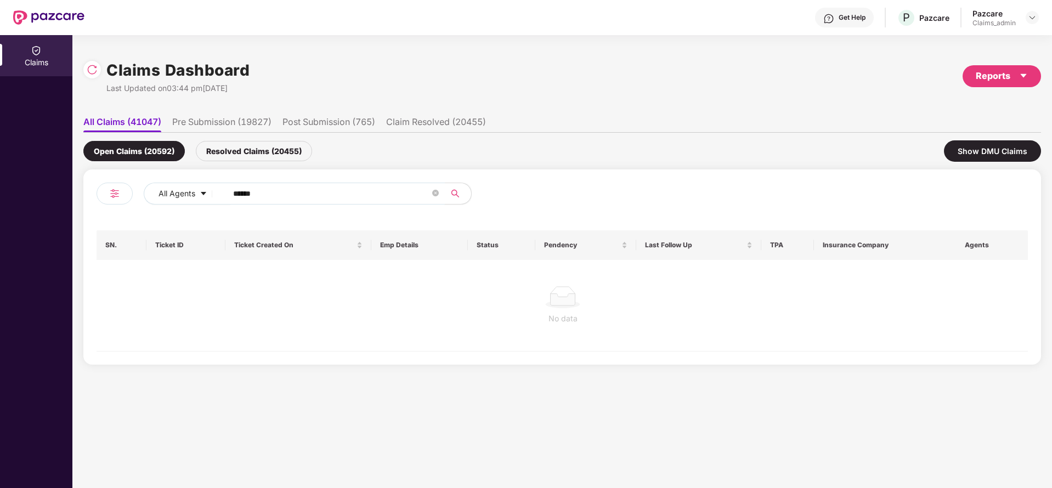
type input "******"
click at [248, 149] on div "Resolved Claims (20455)" at bounding box center [254, 151] width 116 height 20
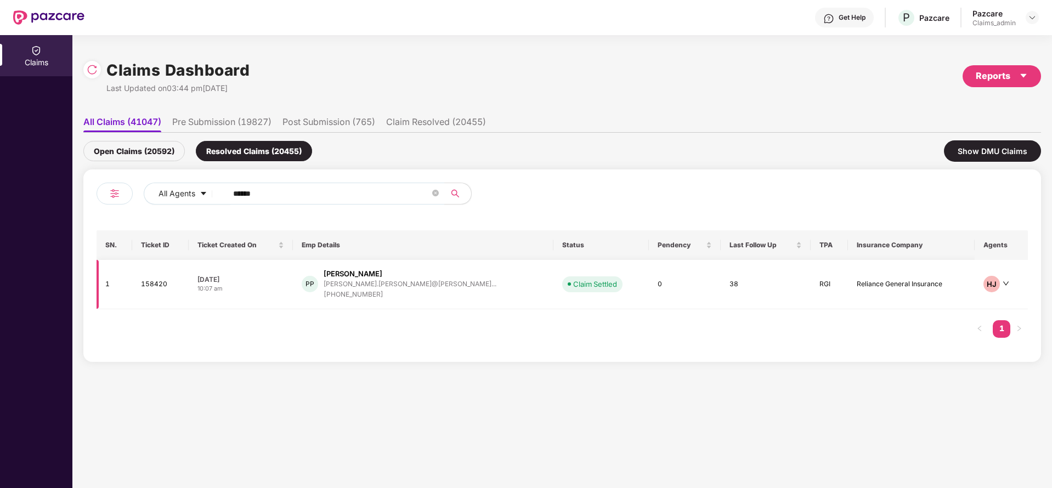
click at [318, 279] on div "PP" at bounding box center [310, 284] width 16 height 16
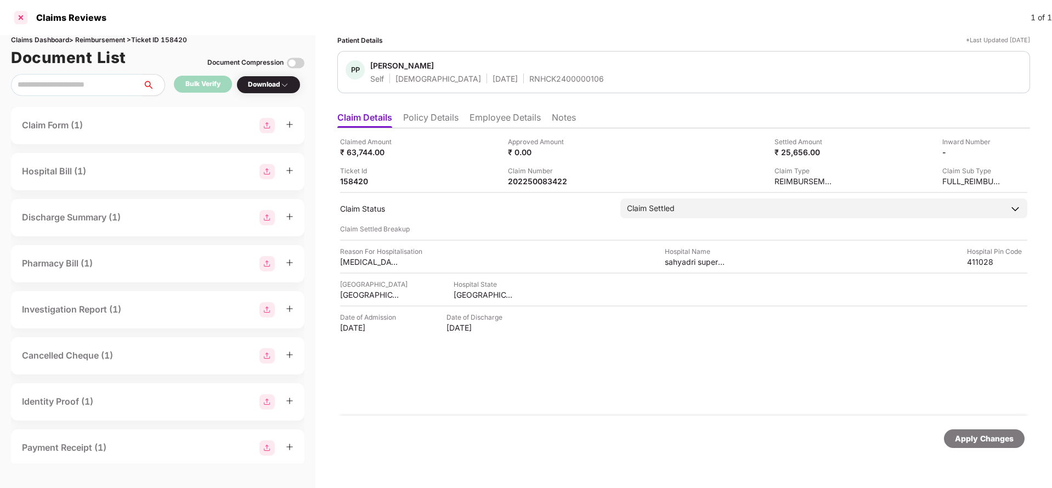
click at [17, 21] on div at bounding box center [21, 18] width 18 height 18
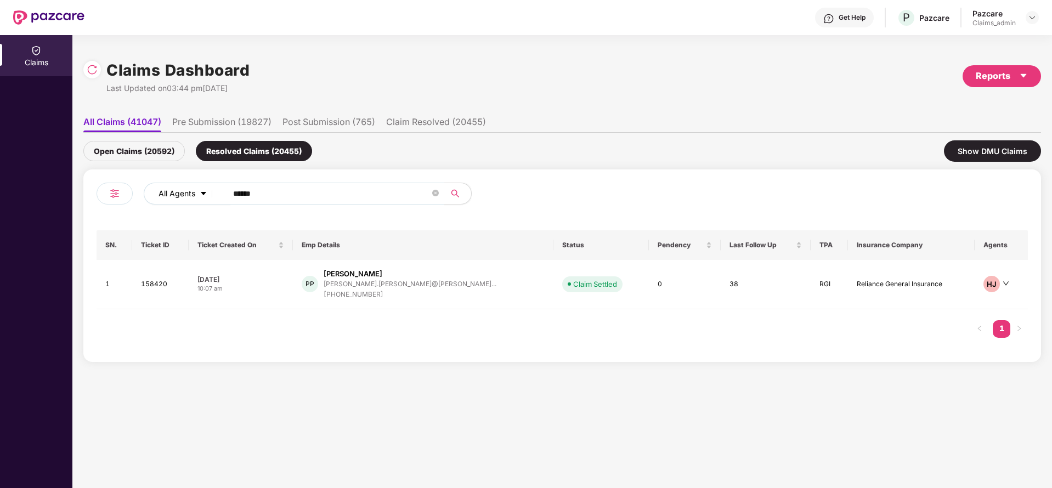
drag, startPoint x: 296, startPoint y: 199, endPoint x: 178, endPoint y: 184, distance: 119.3
click at [178, 183] on div "All Agents ******" at bounding box center [423, 194] width 559 height 22
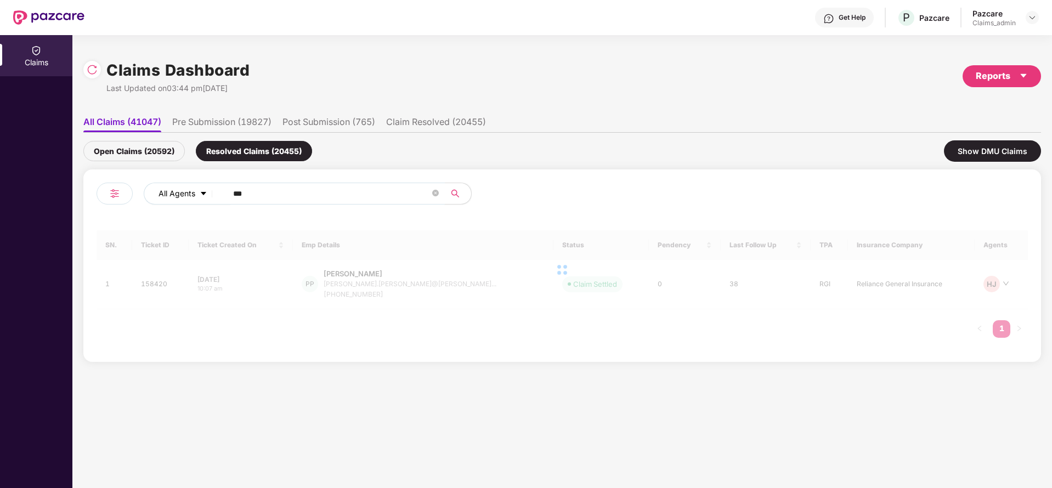
click at [198, 199] on button "All Agents" at bounding box center [187, 194] width 87 height 22
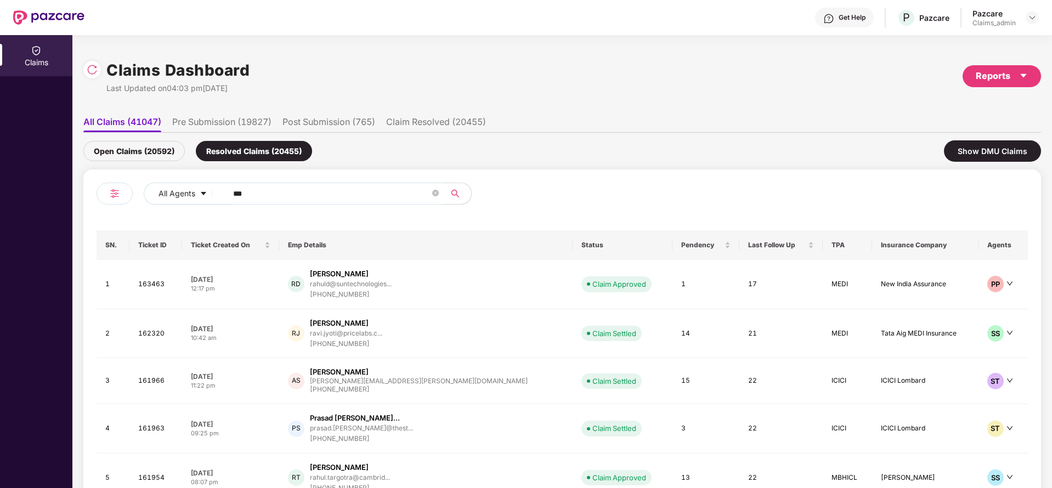
drag, startPoint x: 198, startPoint y: 199, endPoint x: 610, endPoint y: 193, distance: 412.0
click at [620, 193] on div at bounding box center [795, 198] width 466 height 31
click at [344, 194] on input "***" at bounding box center [331, 193] width 197 height 16
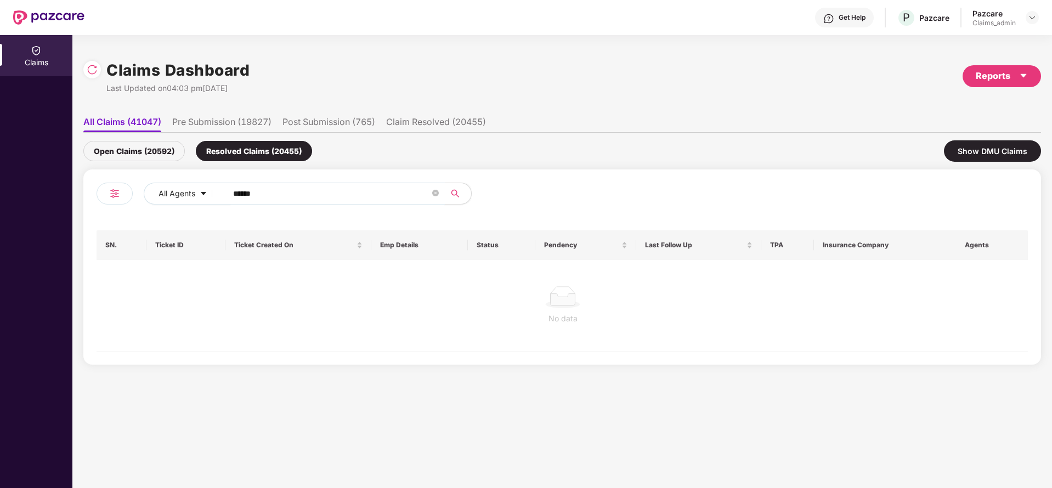
type input "******"
click at [149, 156] on div "Open Claims (20592)" at bounding box center [133, 151] width 101 height 20
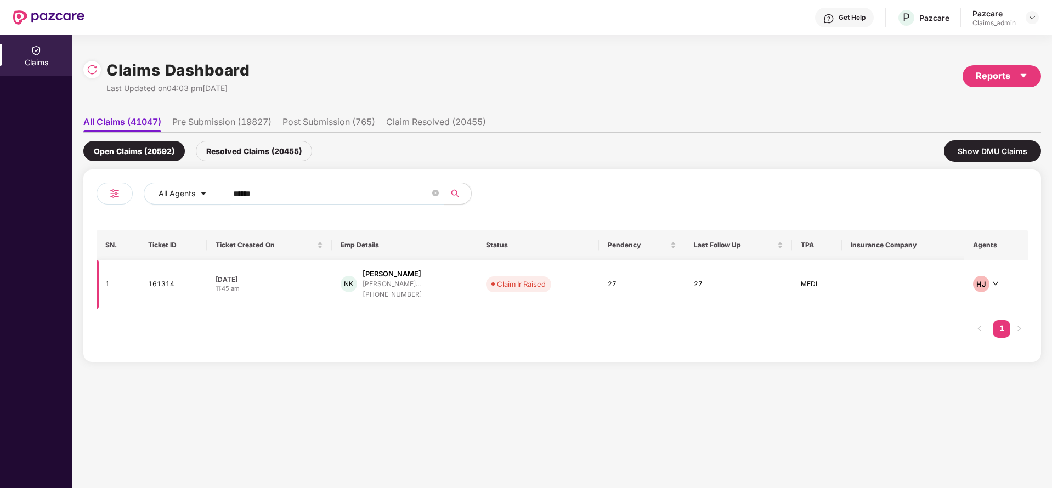
click at [376, 293] on div "+917019824230" at bounding box center [393, 295] width 60 height 10
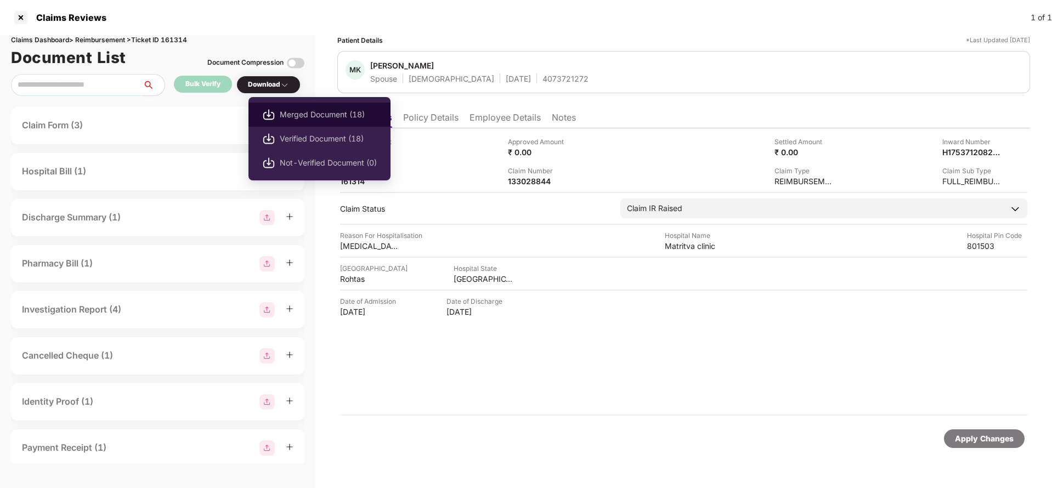
click at [285, 112] on span "Merged Document (18)" at bounding box center [328, 115] width 97 height 12
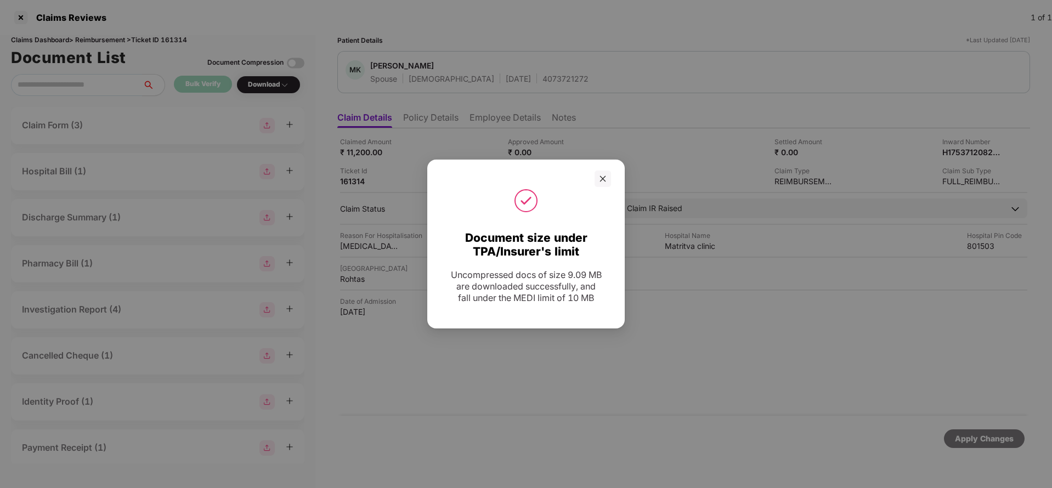
drag, startPoint x: 608, startPoint y: 182, endPoint x: 1005, endPoint y: 15, distance: 431.0
click at [611, 182] on div at bounding box center [525, 179] width 197 height 16
drag, startPoint x: 603, startPoint y: 179, endPoint x: 522, endPoint y: 147, distance: 87.9
click at [601, 177] on icon "close" at bounding box center [603, 179] width 6 height 6
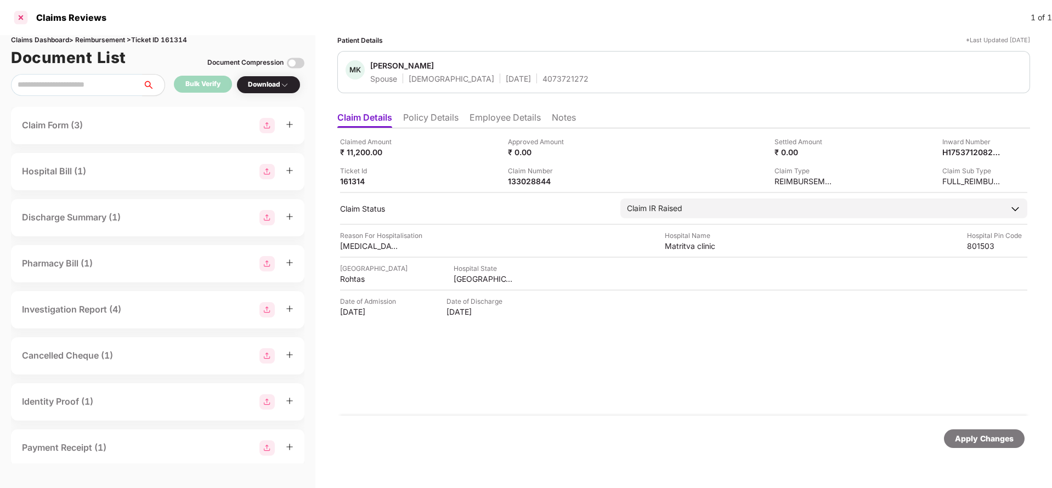
click at [26, 16] on div at bounding box center [21, 18] width 18 height 18
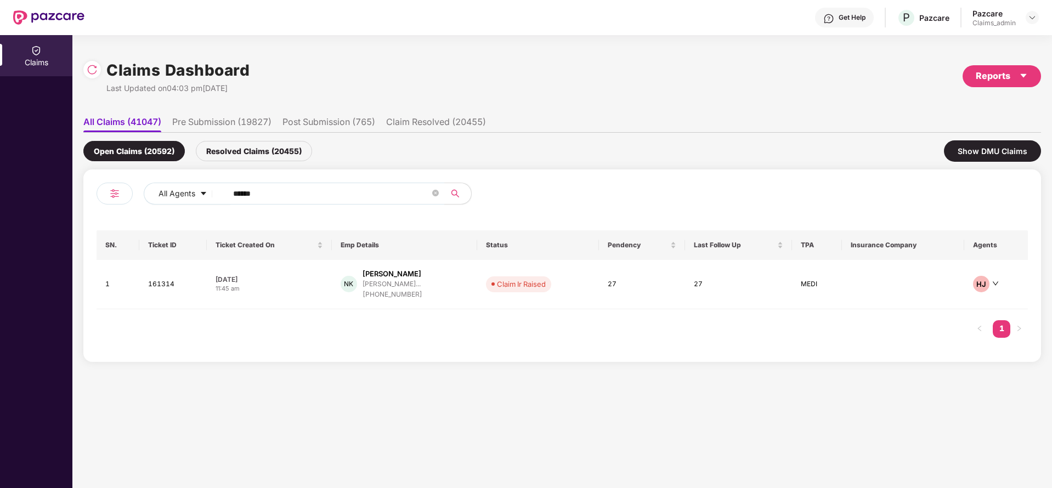
click at [137, 210] on div "All Agents ******" at bounding box center [330, 198] width 466 height 31
paste input "text"
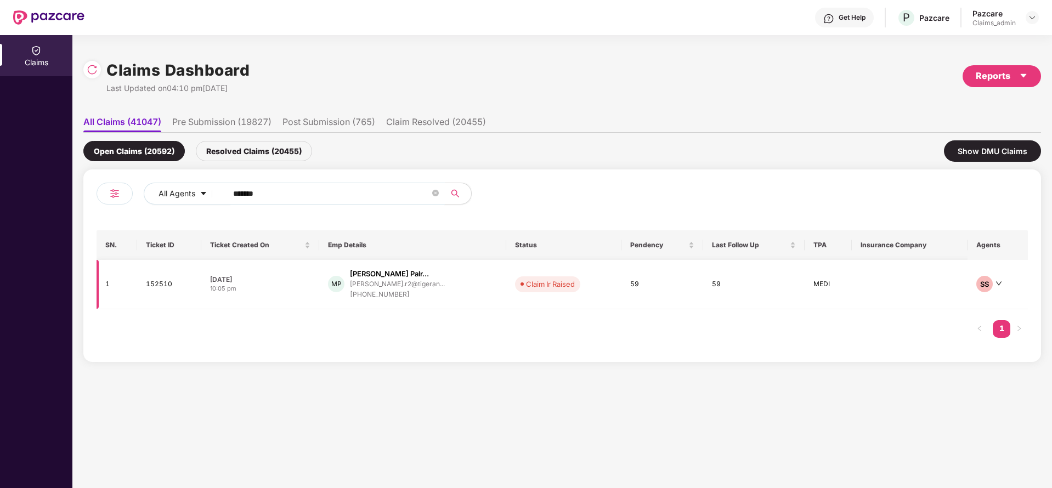
type input "******"
click at [374, 287] on div "madhusudhan.r2@tigeran..." at bounding box center [397, 284] width 95 height 10
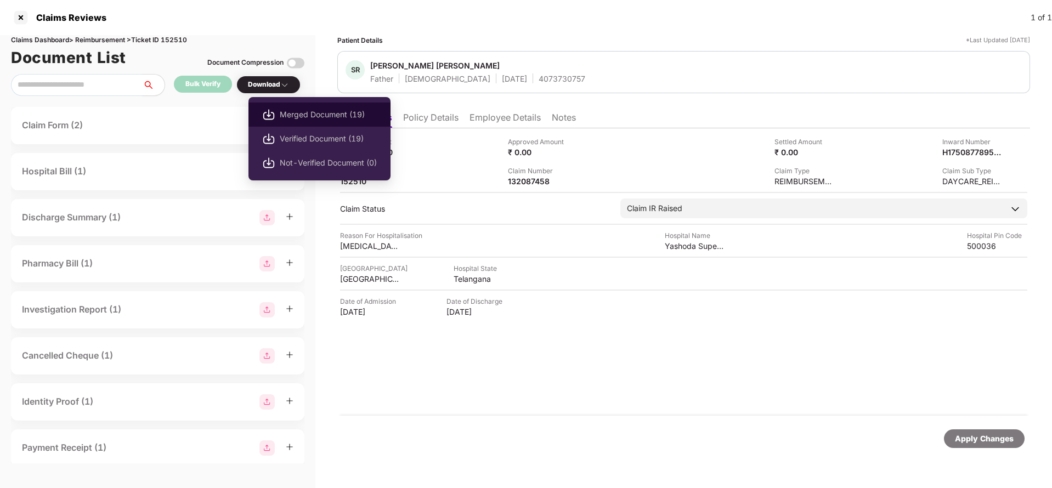
click at [285, 111] on span "Merged Document (19)" at bounding box center [328, 115] width 97 height 12
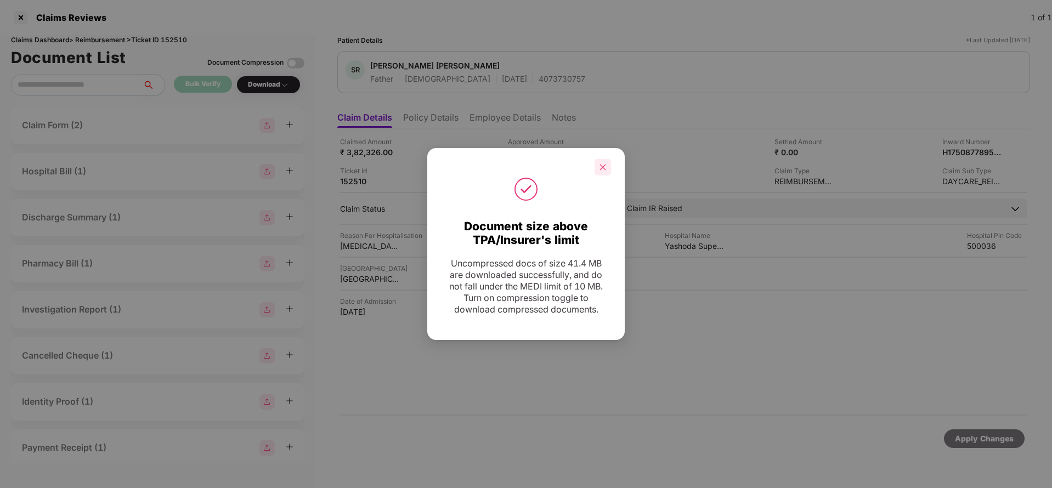
click at [603, 168] on icon "close" at bounding box center [603, 167] width 6 height 6
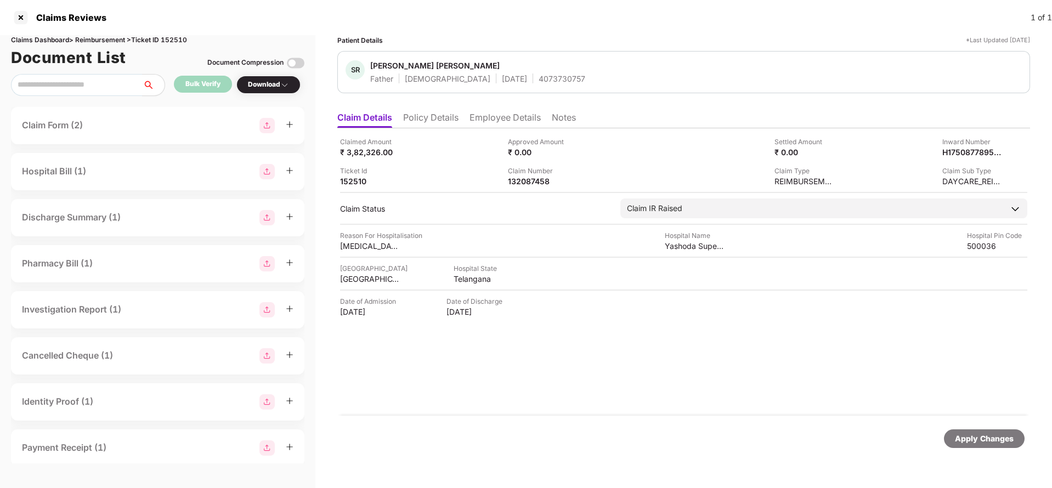
click at [425, 115] on li "Policy Details" at bounding box center [430, 120] width 55 height 16
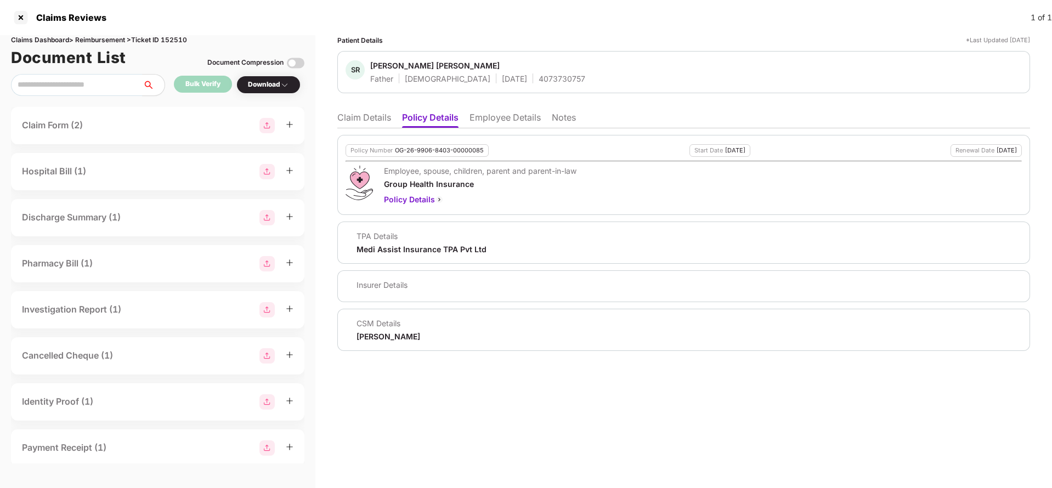
click at [510, 113] on li "Employee Details" at bounding box center [505, 120] width 71 height 16
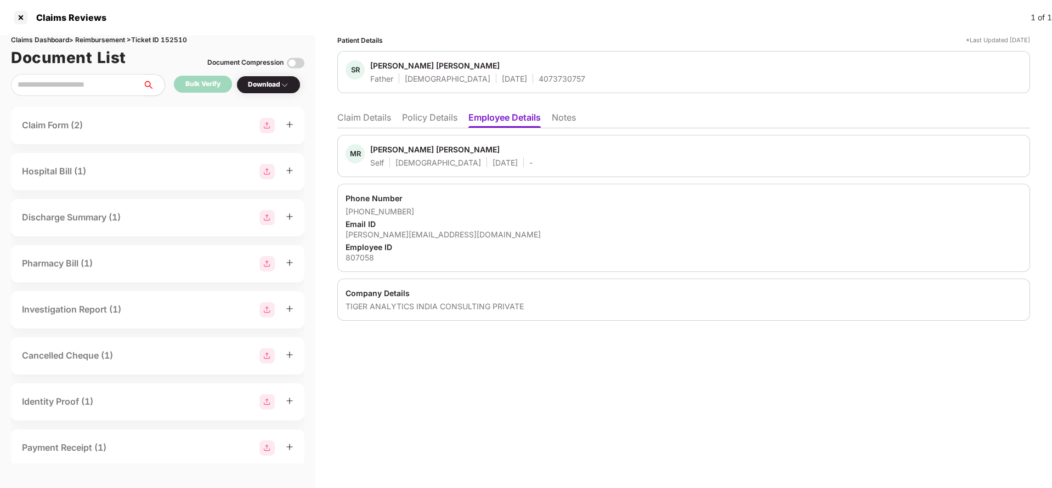
click at [372, 121] on li "Claim Details" at bounding box center [364, 120] width 54 height 16
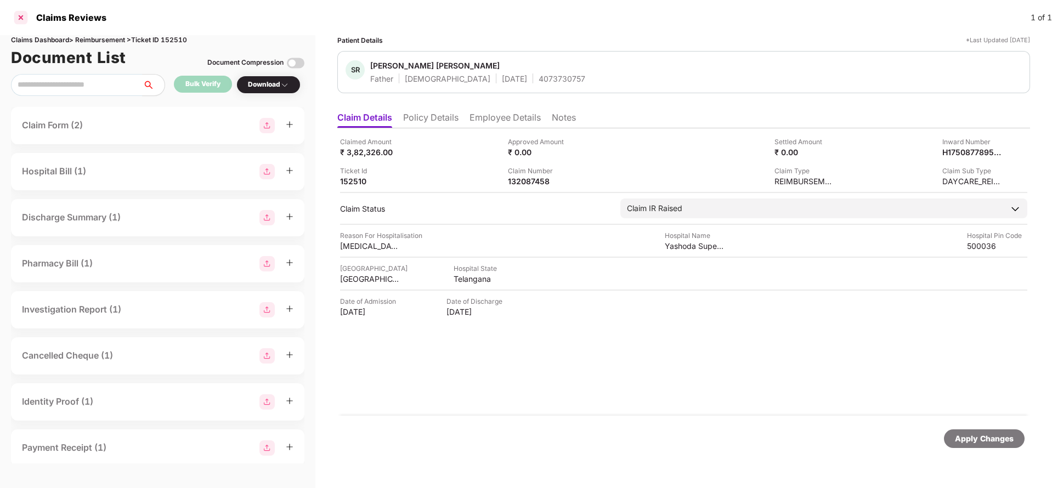
click at [27, 9] on div at bounding box center [21, 18] width 18 height 18
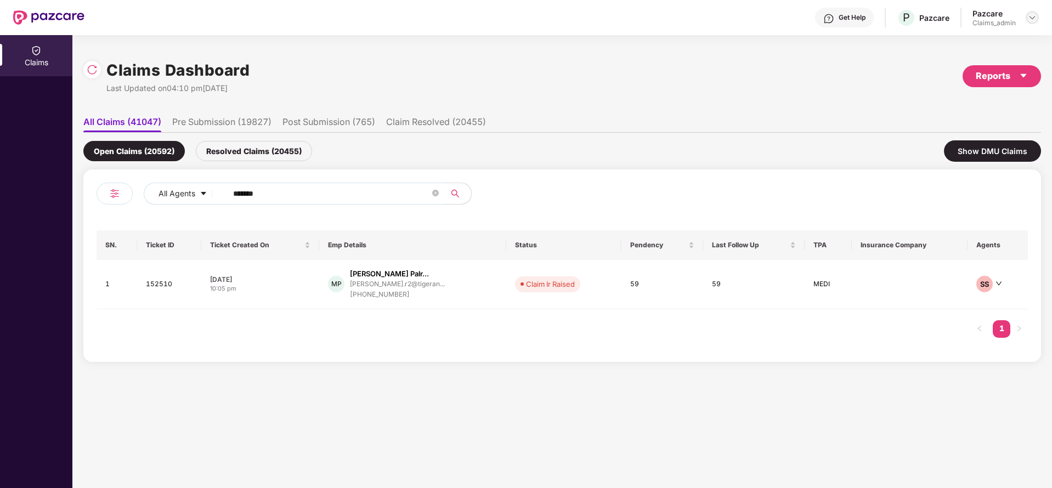
drag, startPoint x: 1024, startPoint y: 18, endPoint x: 1030, endPoint y: 17, distance: 6.7
click at [1027, 18] on div "Pazcare Claims_admin" at bounding box center [1006, 17] width 66 height 19
click at [1033, 16] on img at bounding box center [1032, 17] width 9 height 9
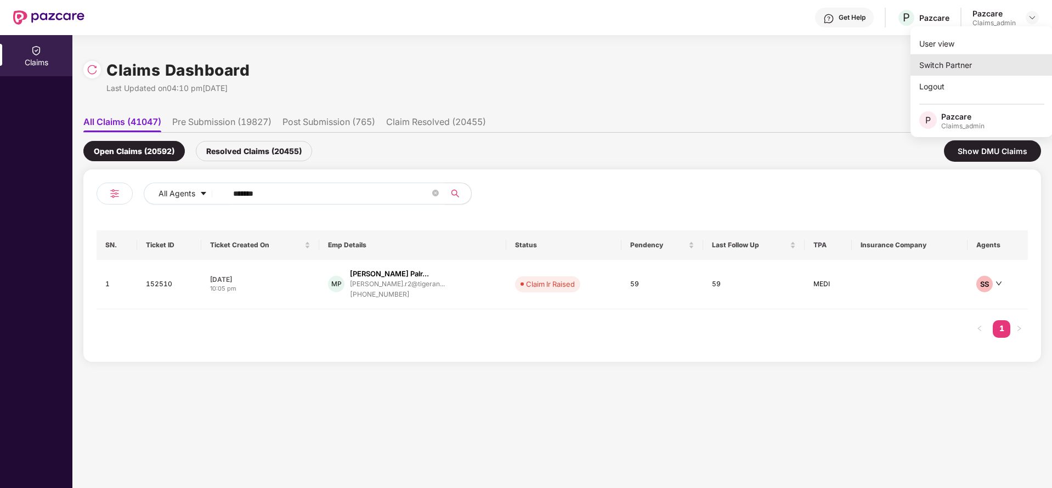
drag, startPoint x: 959, startPoint y: 58, endPoint x: 948, endPoint y: 57, distance: 11.0
click at [948, 57] on div "Switch Partner" at bounding box center [982, 64] width 143 height 21
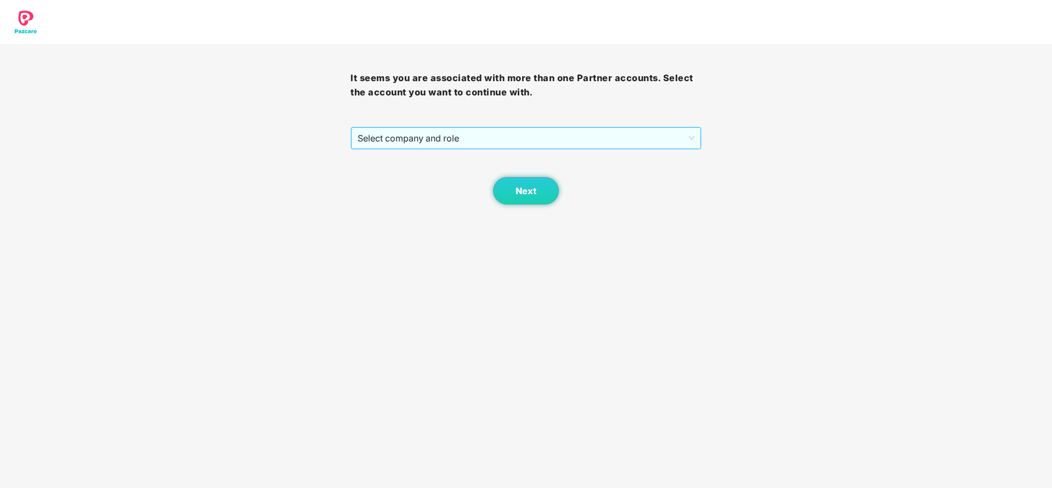
click at [527, 131] on span "Select company and role" at bounding box center [526, 138] width 336 height 21
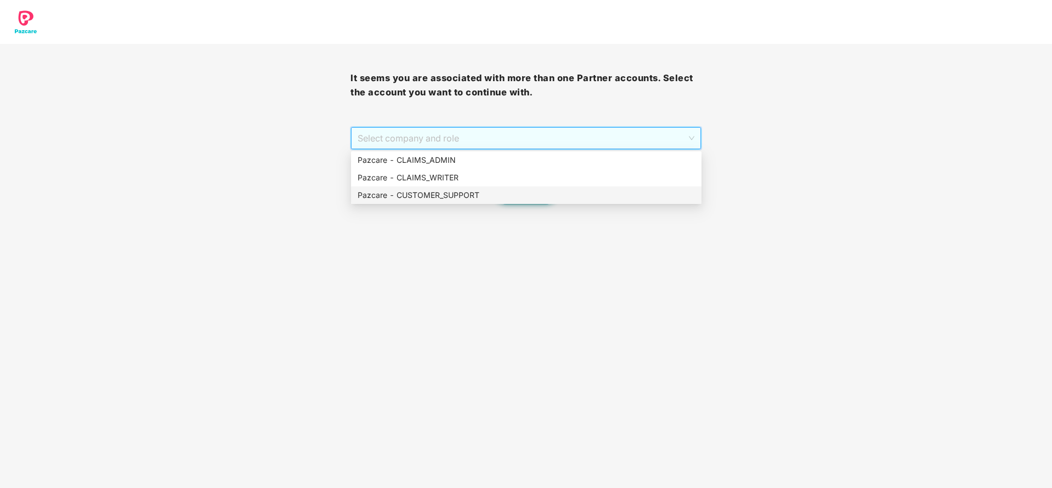
click at [487, 200] on div "Pazcare - CUSTOMER_SUPPORT" at bounding box center [526, 195] width 337 height 12
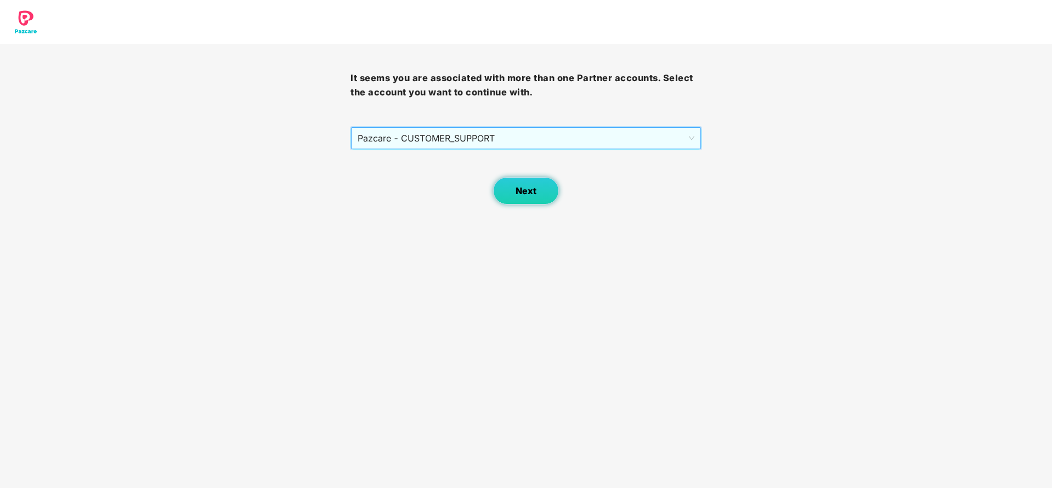
click at [518, 188] on span "Next" at bounding box center [526, 191] width 21 height 10
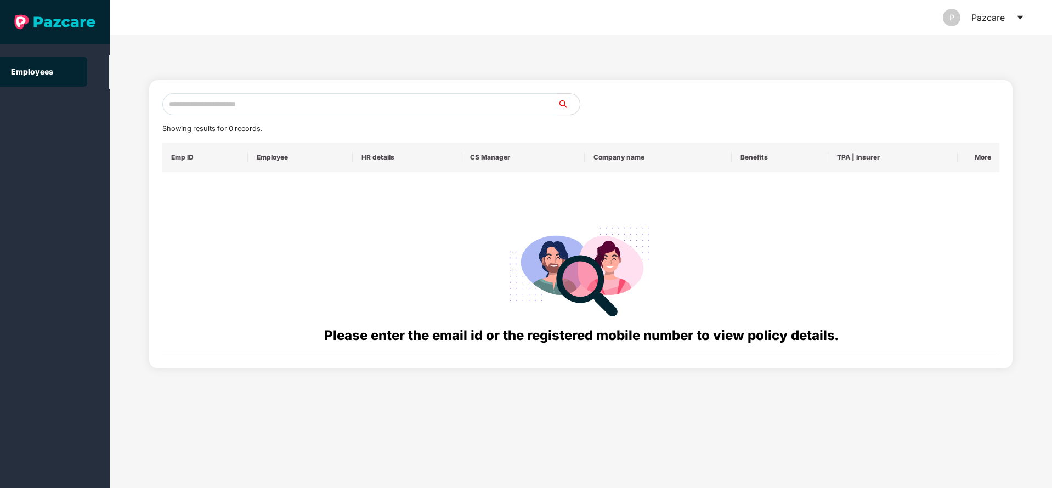
drag, startPoint x: 281, startPoint y: 99, endPoint x: 432, endPoint y: 106, distance: 151.0
click at [284, 99] on input "text" at bounding box center [360, 104] width 396 height 22
paste input "**********"
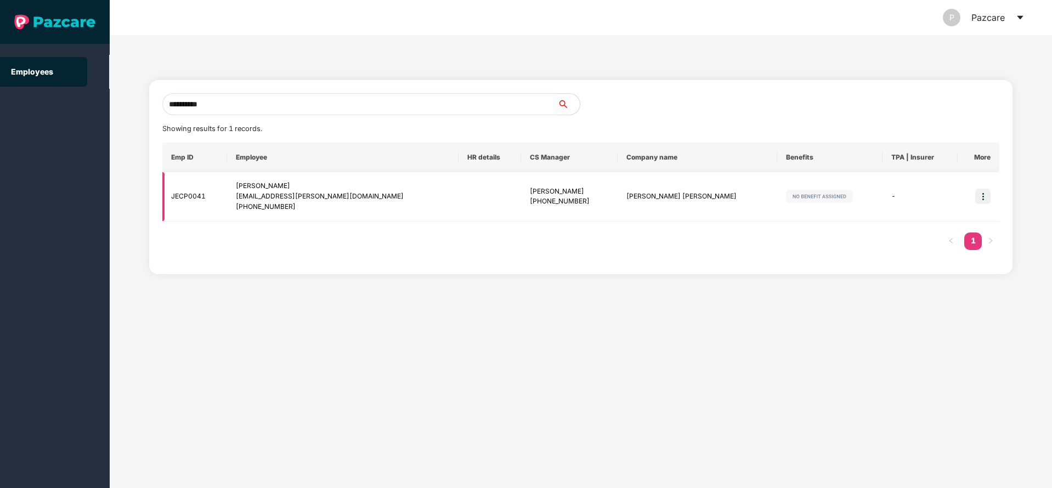
type input "**********"
click at [981, 195] on img at bounding box center [982, 196] width 15 height 15
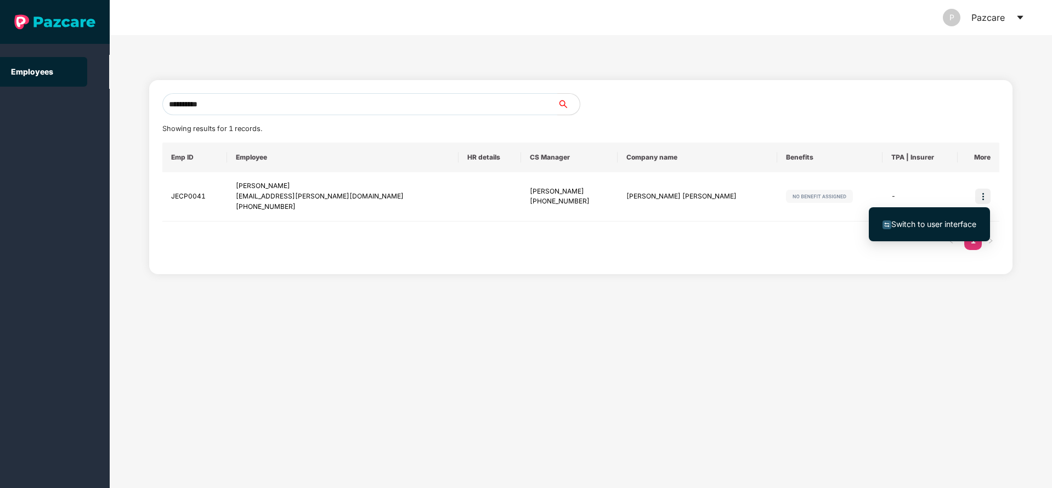
click at [899, 216] on li "Switch to user interface" at bounding box center [929, 224] width 121 height 23
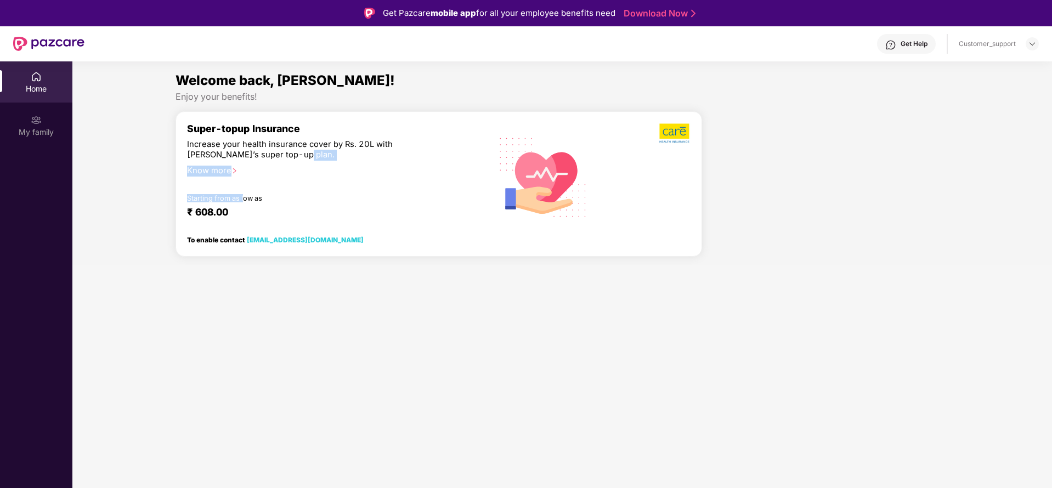
click at [245, 193] on div "Super-topup Insurance Increase your health insurance cover by Rs. 20L with PazC…" at bounding box center [334, 177] width 294 height 108
click at [1030, 43] on img at bounding box center [1032, 43] width 9 height 9
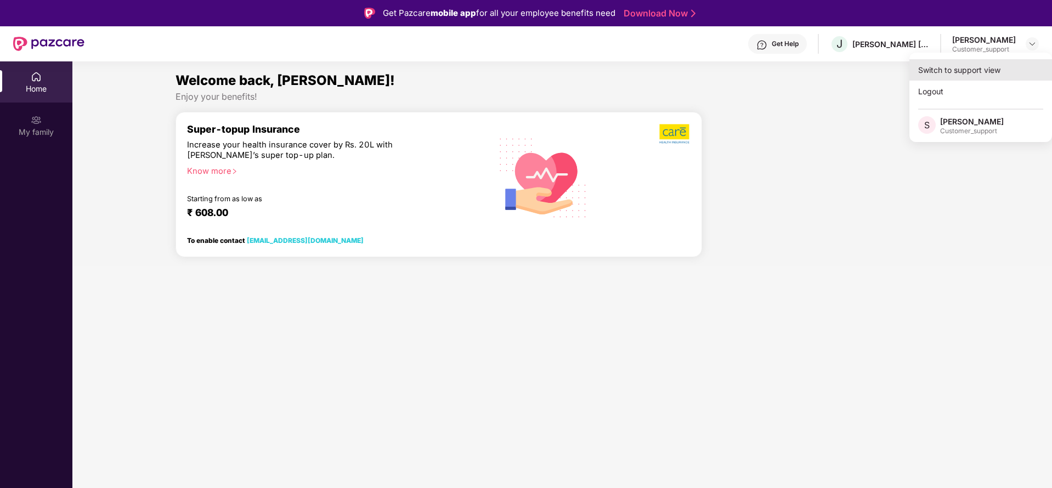
click at [959, 69] on div "Switch to support view" at bounding box center [980, 69] width 143 height 21
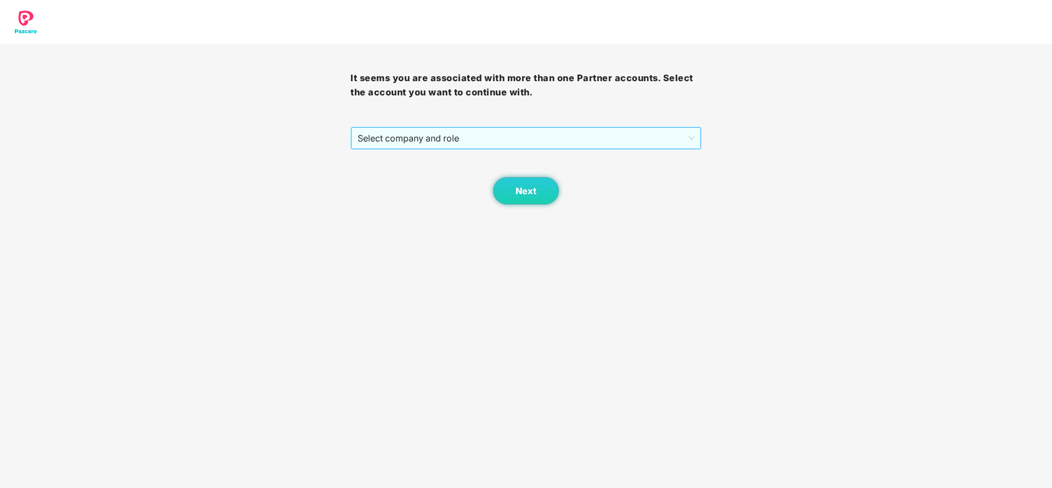
click at [463, 139] on span "Select company and role" at bounding box center [526, 138] width 336 height 21
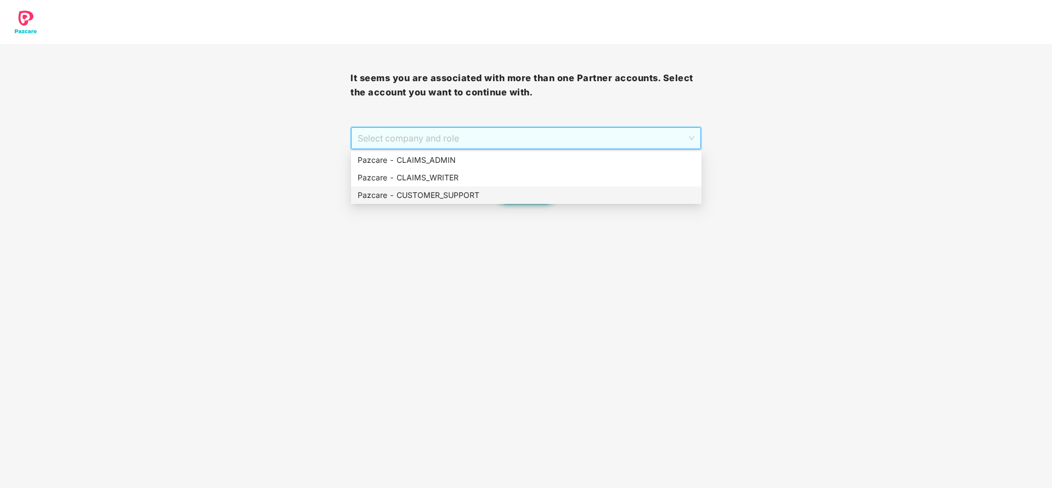
click at [447, 192] on div "Pazcare - CUSTOMER_SUPPORT" at bounding box center [526, 195] width 337 height 12
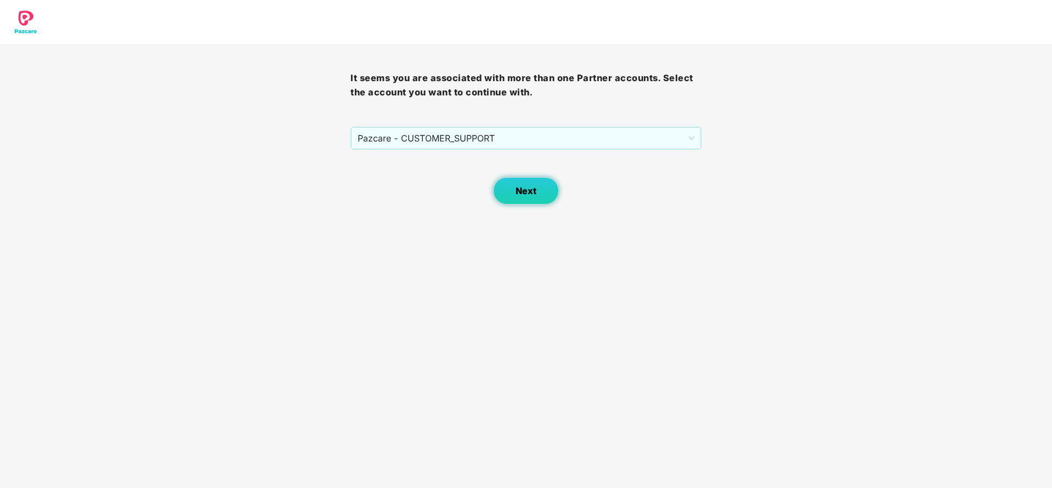
click at [524, 184] on button "Next" at bounding box center [526, 190] width 66 height 27
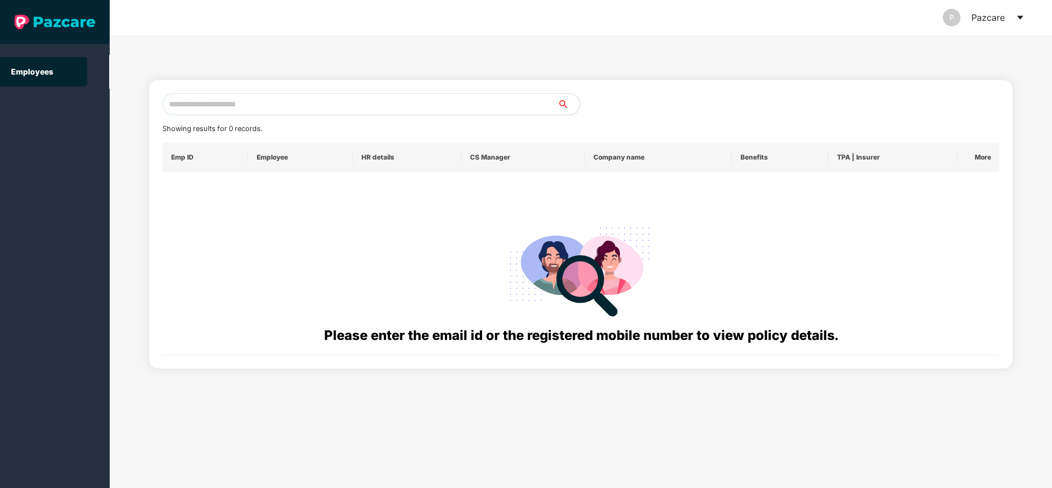
click at [340, 107] on input "text" at bounding box center [360, 104] width 396 height 22
paste input "**********"
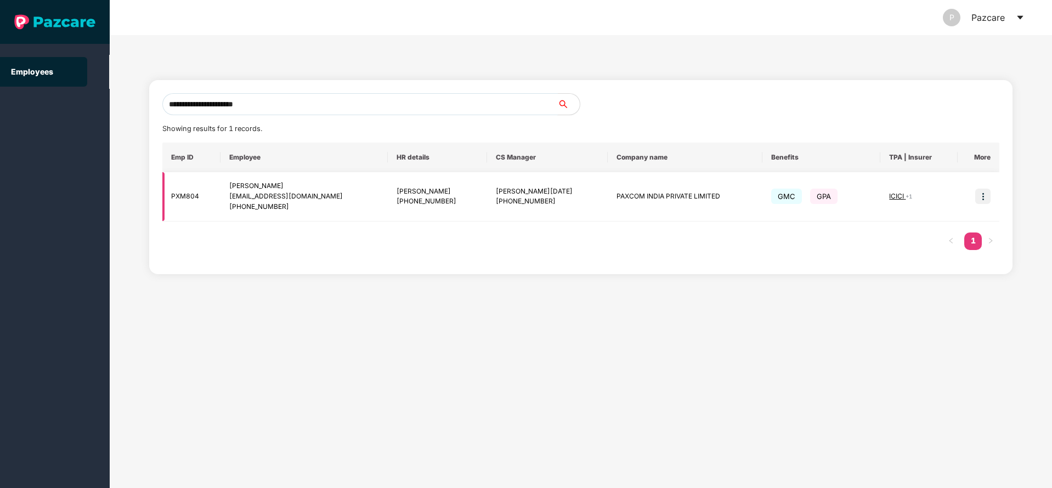
type input "**********"
click at [984, 196] on img at bounding box center [982, 196] width 15 height 15
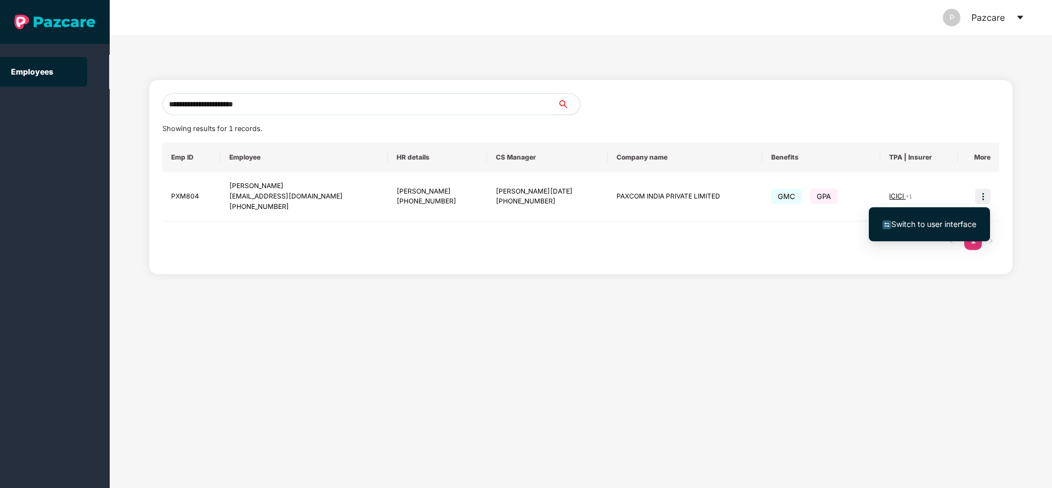
click at [920, 221] on span "Switch to user interface" at bounding box center [933, 223] width 85 height 9
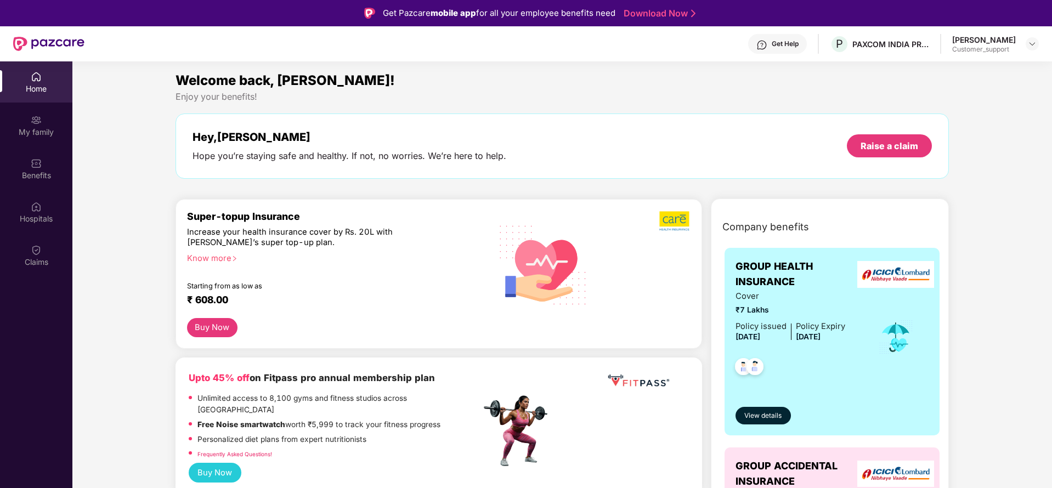
click at [25, 172] on div "Benefits" at bounding box center [36, 175] width 72 height 11
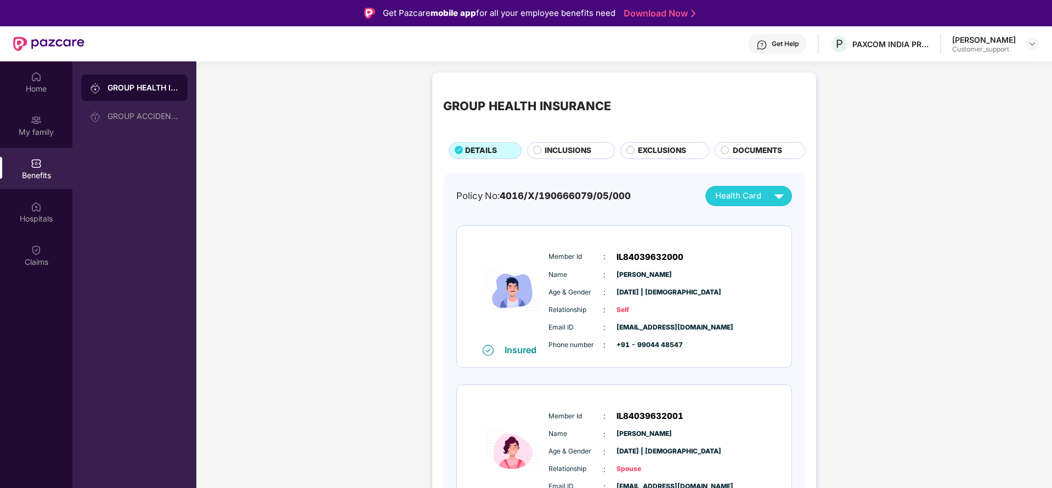
click at [550, 149] on span "INCLUSIONS" at bounding box center [568, 151] width 47 height 12
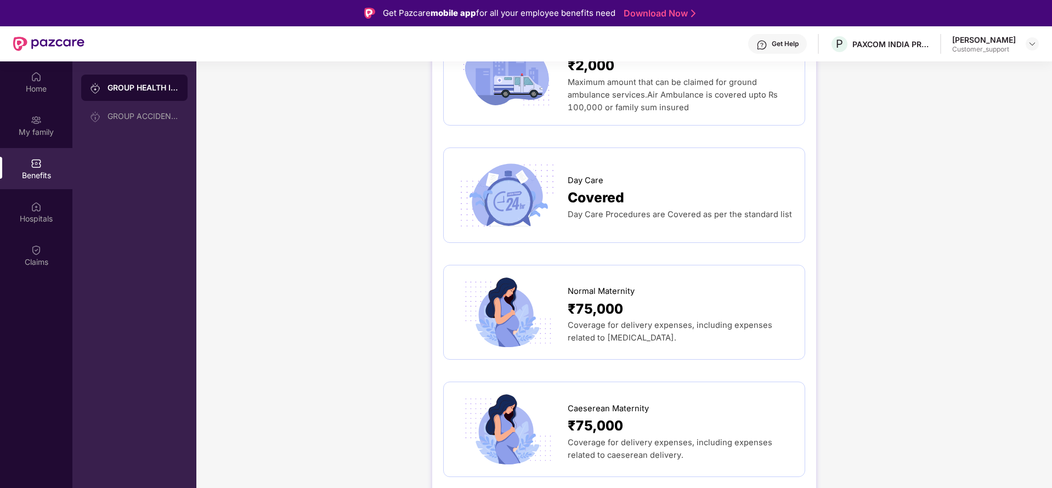
scroll to position [987, 0]
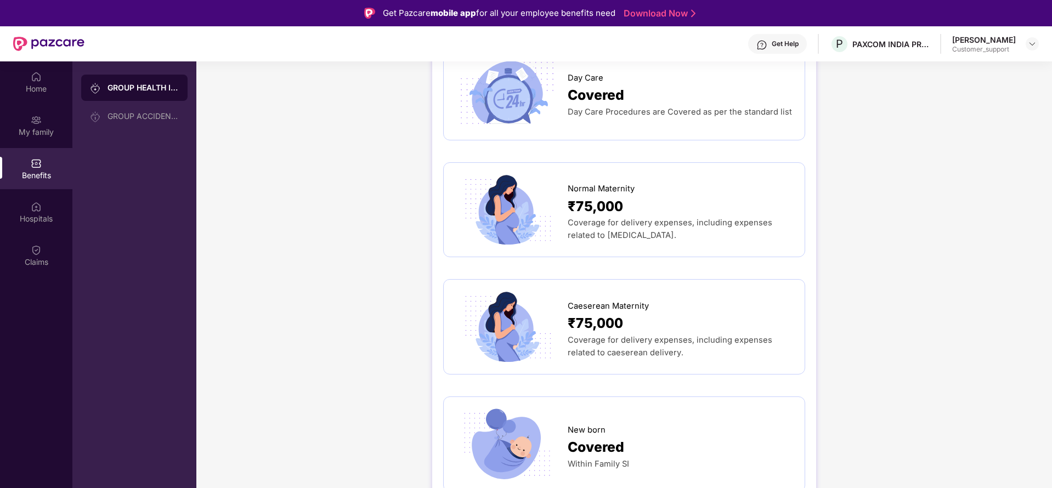
drag, startPoint x: 561, startPoint y: 202, endPoint x: 683, endPoint y: 237, distance: 127.1
click at [683, 237] on div "Normal Maternity ₹75,000 Coverage for delivery expenses, including expenses rel…" at bounding box center [624, 210] width 339 height 72
copy div "Normal Maternity ₹75,000 Coverage for delivery expenses, including expenses rel…"
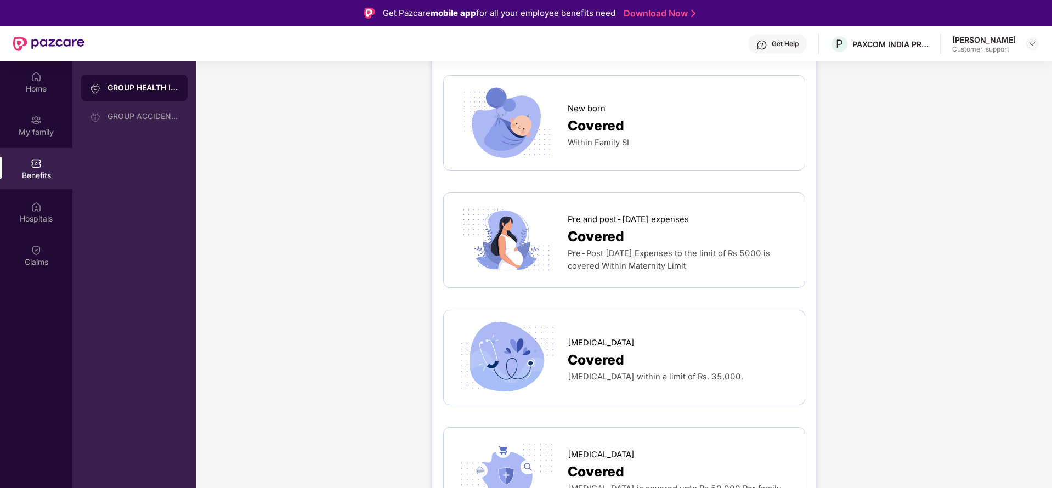
scroll to position [1317, 0]
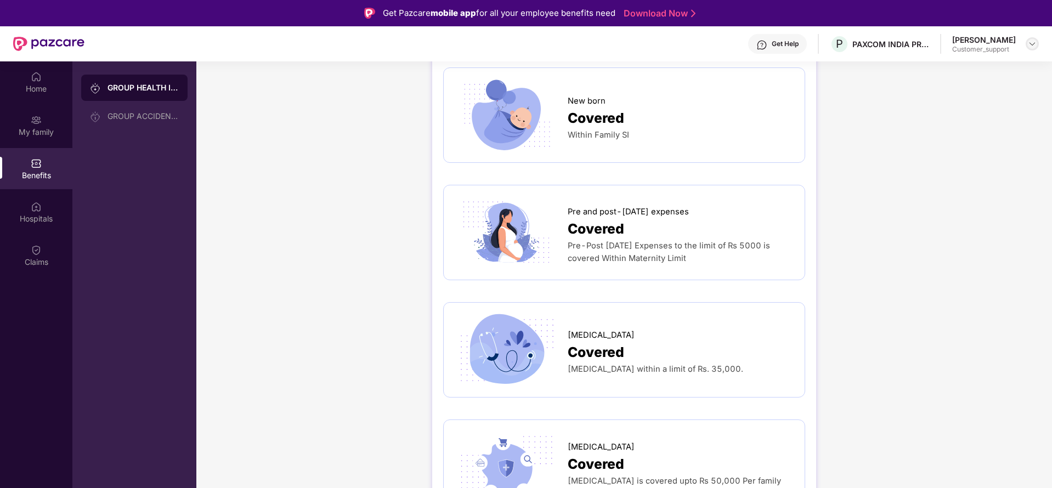
click at [1031, 47] on img at bounding box center [1032, 43] width 9 height 9
click at [935, 74] on div "Switch to support view" at bounding box center [980, 69] width 143 height 21
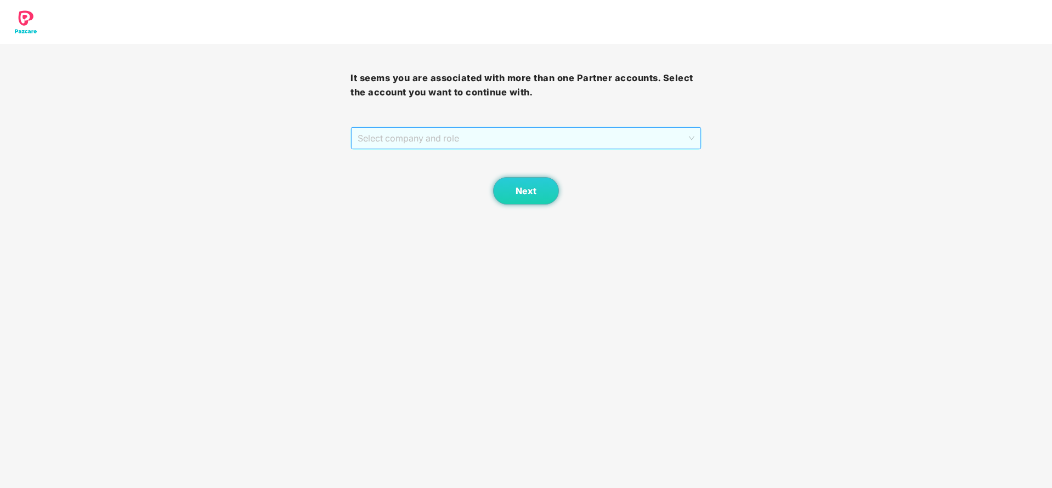
drag, startPoint x: 513, startPoint y: 135, endPoint x: 455, endPoint y: 165, distance: 65.5
click at [512, 134] on span "Select company and role" at bounding box center [526, 138] width 336 height 21
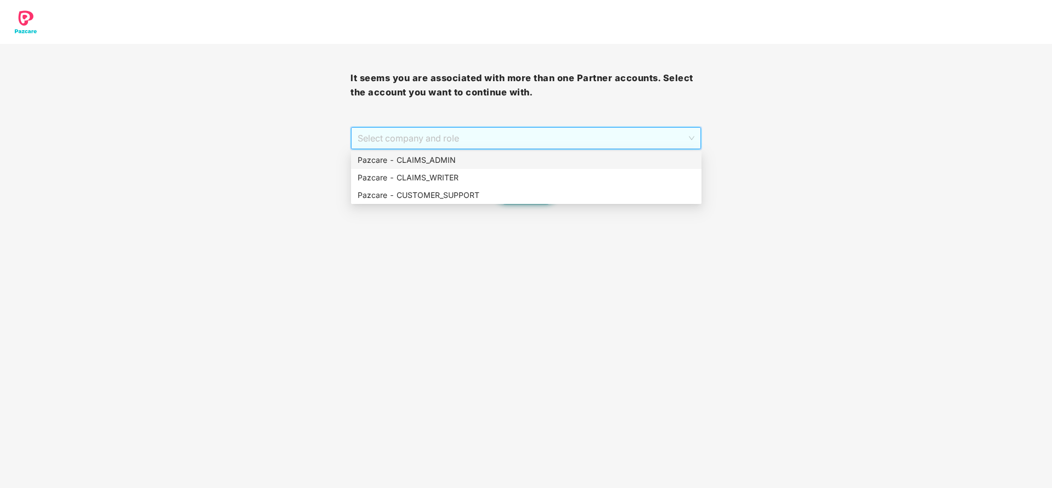
click at [462, 163] on div "Pazcare - CLAIMS_ADMIN" at bounding box center [526, 160] width 337 height 12
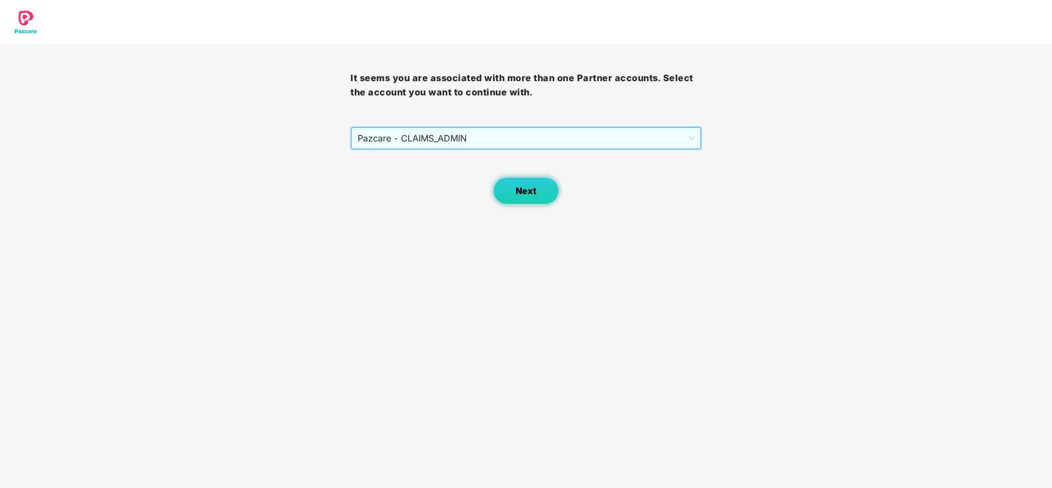
drag, startPoint x: 513, startPoint y: 199, endPoint x: 519, endPoint y: 197, distance: 6.8
click at [519, 197] on button "Next" at bounding box center [526, 190] width 66 height 27
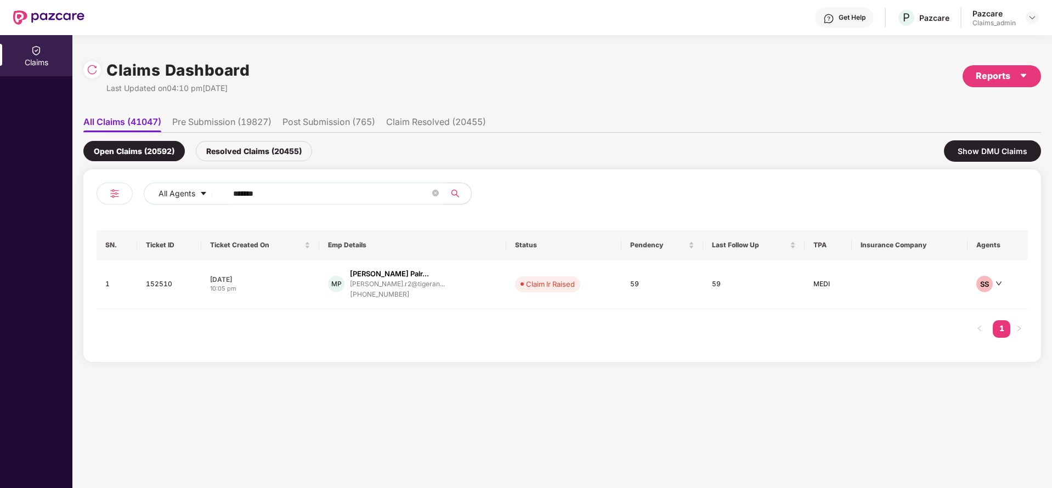
drag, startPoint x: 296, startPoint y: 191, endPoint x: 164, endPoint y: 213, distance: 134.0
click at [122, 190] on div "All Agents ******" at bounding box center [330, 198] width 466 height 31
paste input "text"
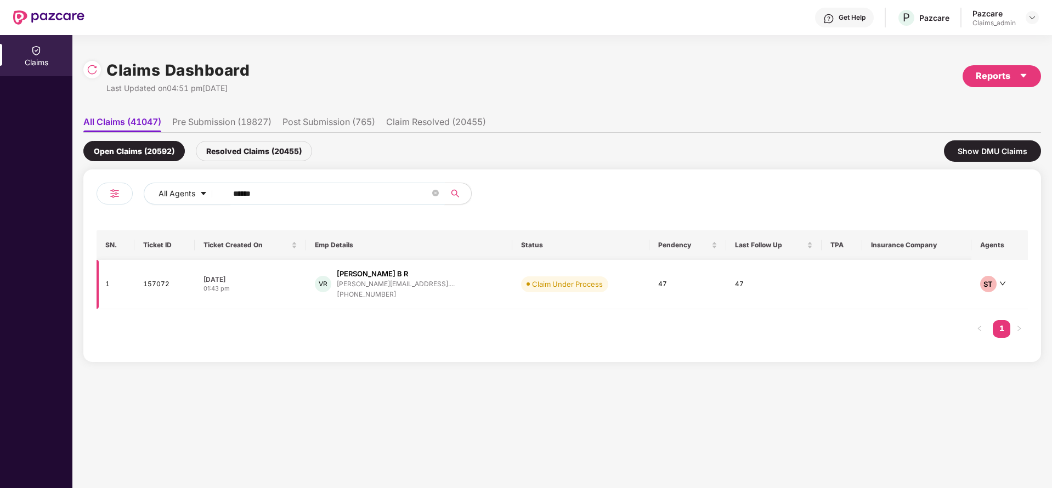
type input "******"
click at [378, 283] on div "vasista.avinash@gmail...." at bounding box center [396, 283] width 118 height 7
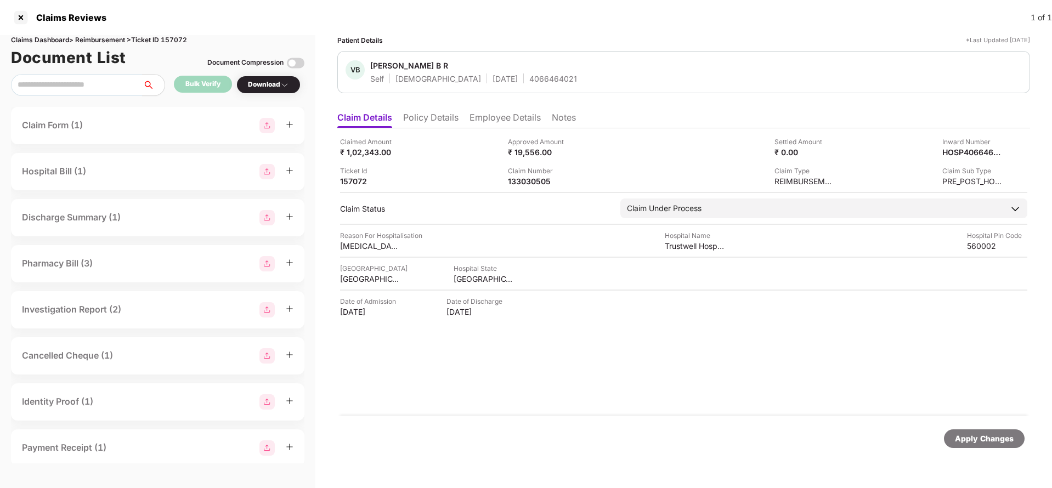
click at [427, 119] on li "Policy Details" at bounding box center [430, 120] width 55 height 16
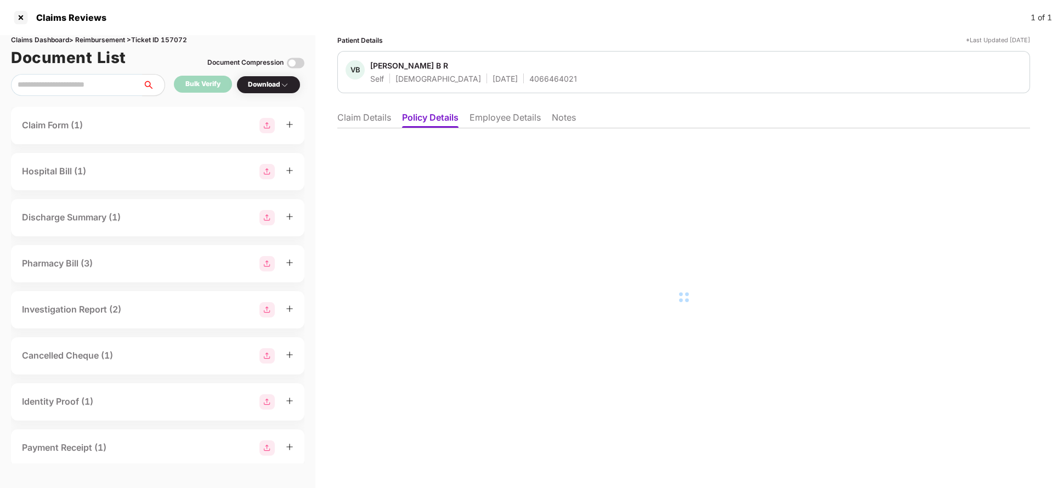
click at [489, 114] on li "Employee Details" at bounding box center [505, 120] width 71 height 16
drag, startPoint x: 440, startPoint y: 118, endPoint x: 408, endPoint y: 127, distance: 33.0
click at [439, 118] on li "Policy Details" at bounding box center [429, 120] width 55 height 16
click at [498, 112] on li "Employee Details" at bounding box center [505, 120] width 71 height 16
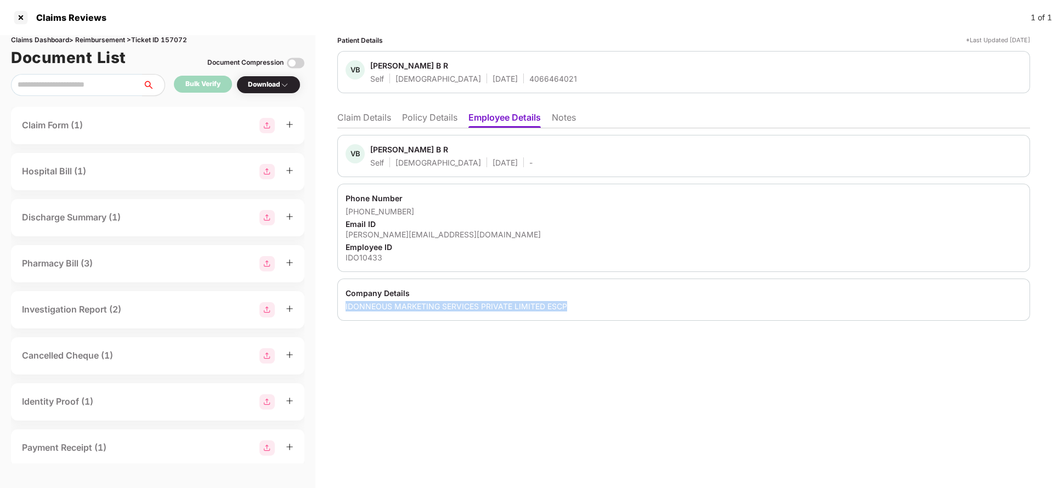
drag, startPoint x: 346, startPoint y: 308, endPoint x: 579, endPoint y: 304, distance: 233.2
click at [579, 304] on div "Company Details IDONNEOUS MARKETING SERVICES PRIVATE LIMITED ESCP" at bounding box center [683, 300] width 693 height 42
copy div "IDONNEOUS MARKETING SERVICES PRIVATE LIMITED ESCP"
click at [414, 125] on li "Policy Details" at bounding box center [429, 120] width 55 height 16
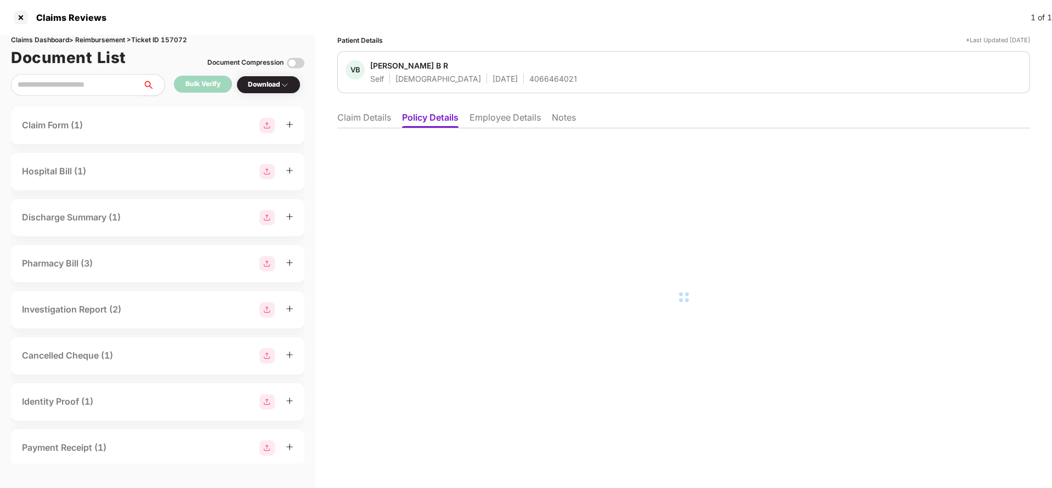
click at [502, 117] on li "Employee Details" at bounding box center [505, 120] width 71 height 16
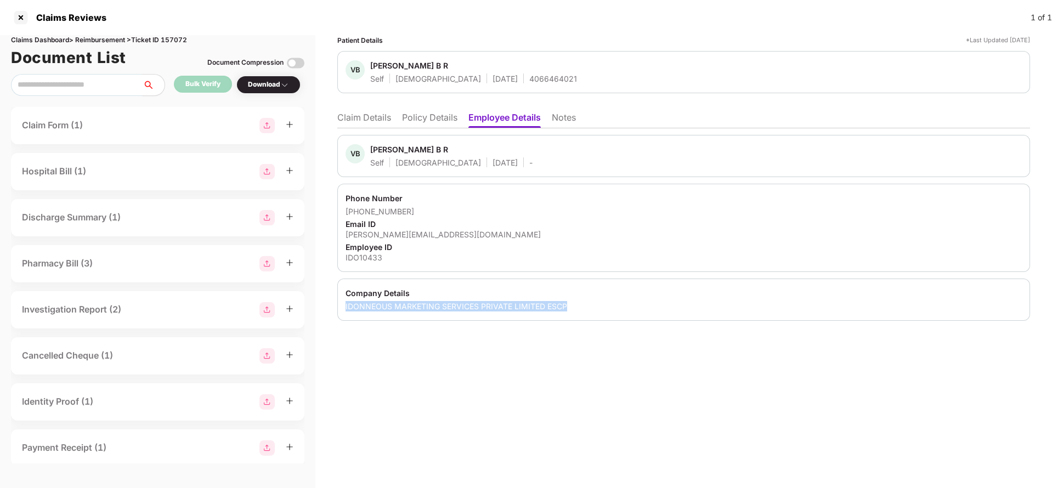
drag, startPoint x: 346, startPoint y: 303, endPoint x: 669, endPoint y: 327, distance: 323.4
click at [603, 307] on div "IDONNEOUS MARKETING SERVICES PRIVATE LIMITED ESCP" at bounding box center [684, 306] width 676 height 10
copy div "IDONNEOUS MARKETING SERVICES PRIVATE LIMITED ESCP"
